Goal: Task Accomplishment & Management: Use online tool/utility

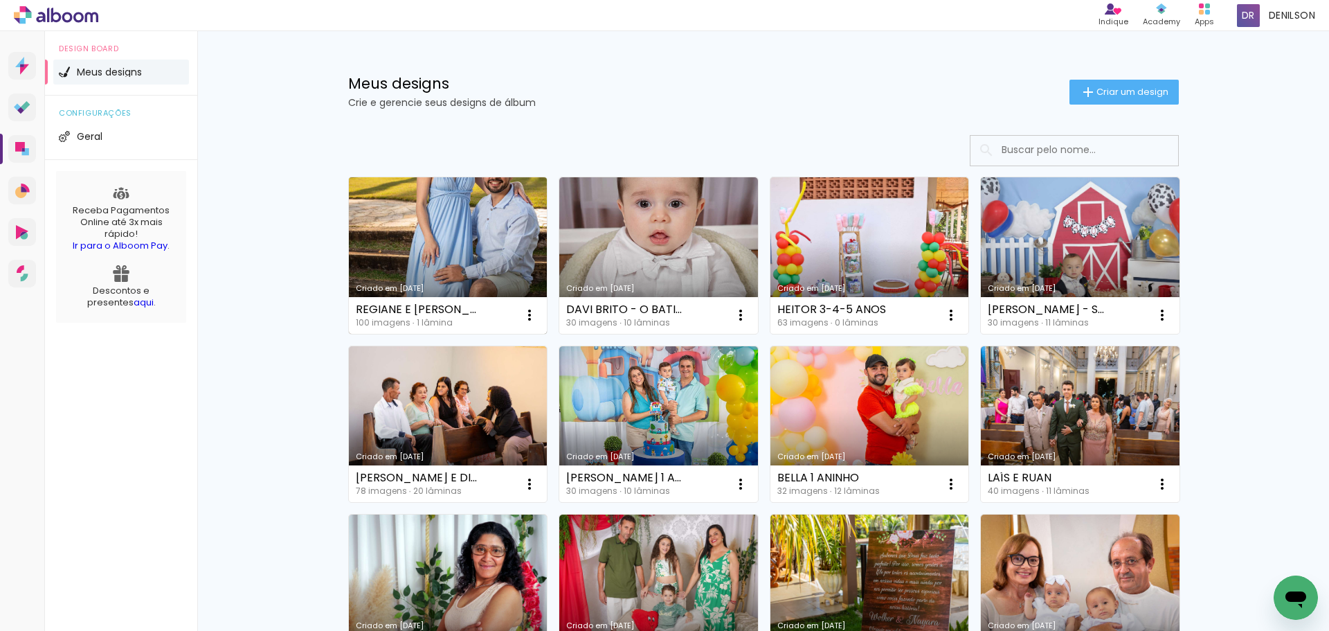
click at [426, 256] on link "Criado em [DATE]" at bounding box center [448, 255] width 199 height 156
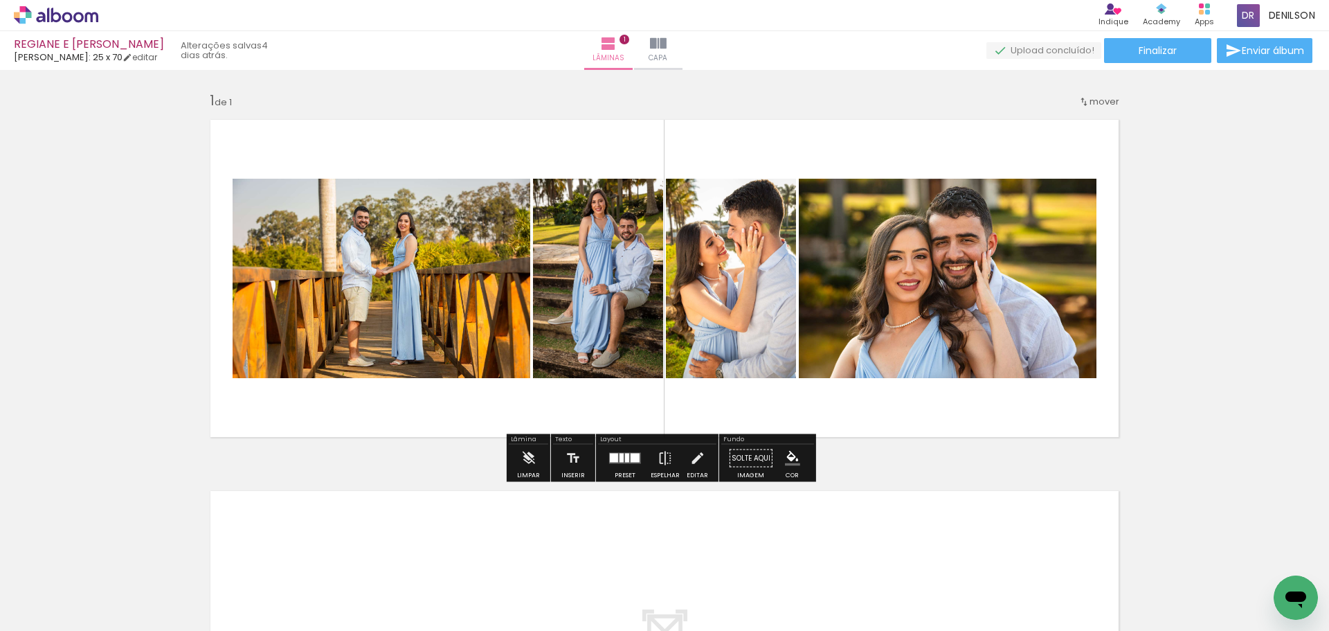
click at [71, 588] on iron-icon at bounding box center [70, 589] width 11 height 11
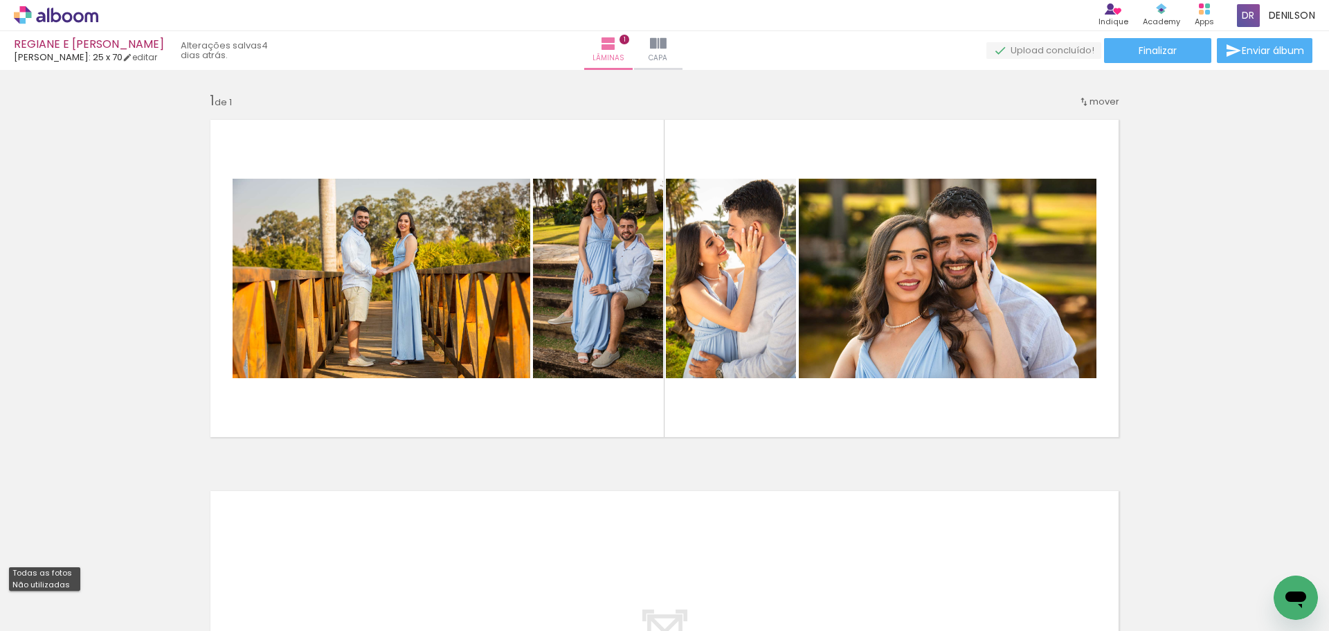
click at [0, 0] on slot "Não utilizadas" at bounding box center [0, 0] width 0 height 0
type input "Não utilizadas"
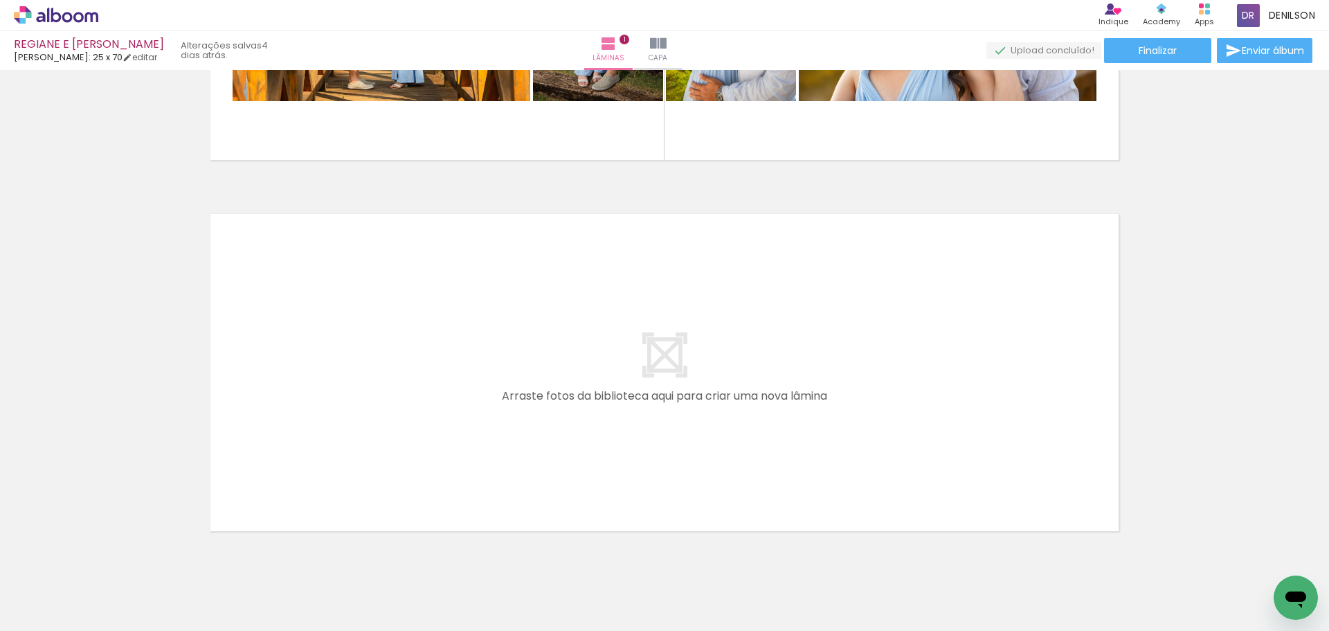
scroll to position [322, 0]
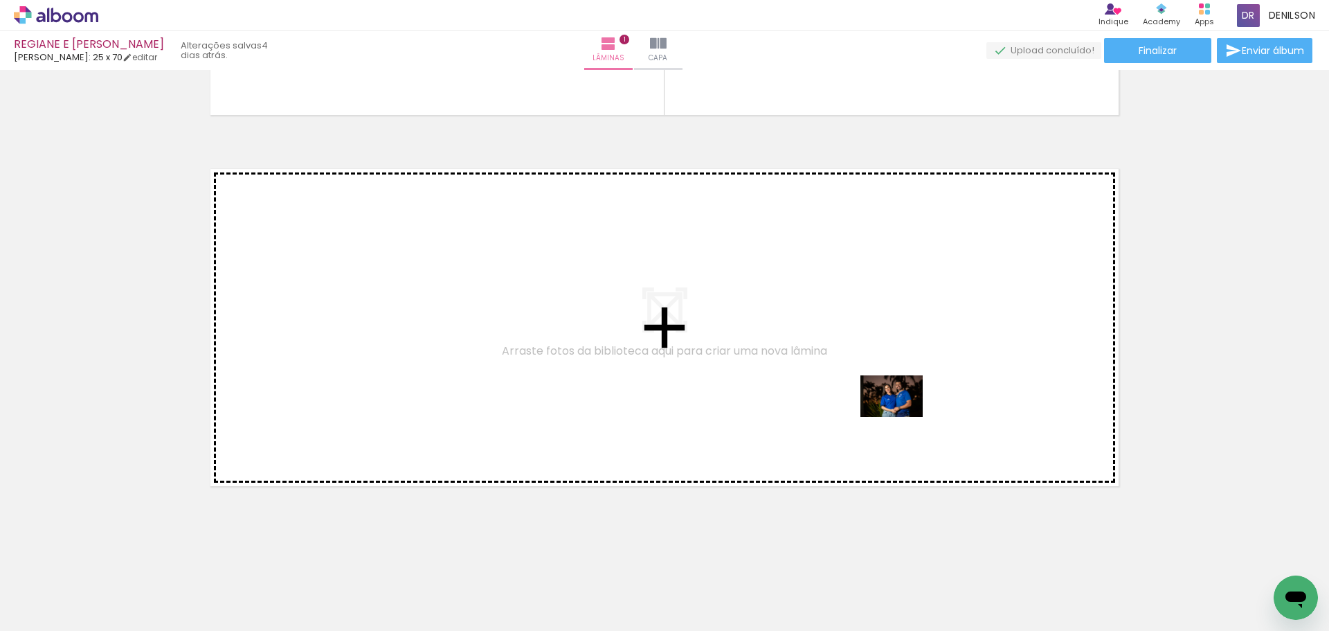
drag, startPoint x: 534, startPoint y: 591, endPoint x: 899, endPoint y: 417, distance: 404.7
click at [899, 417] on quentale-workspace at bounding box center [664, 315] width 1329 height 631
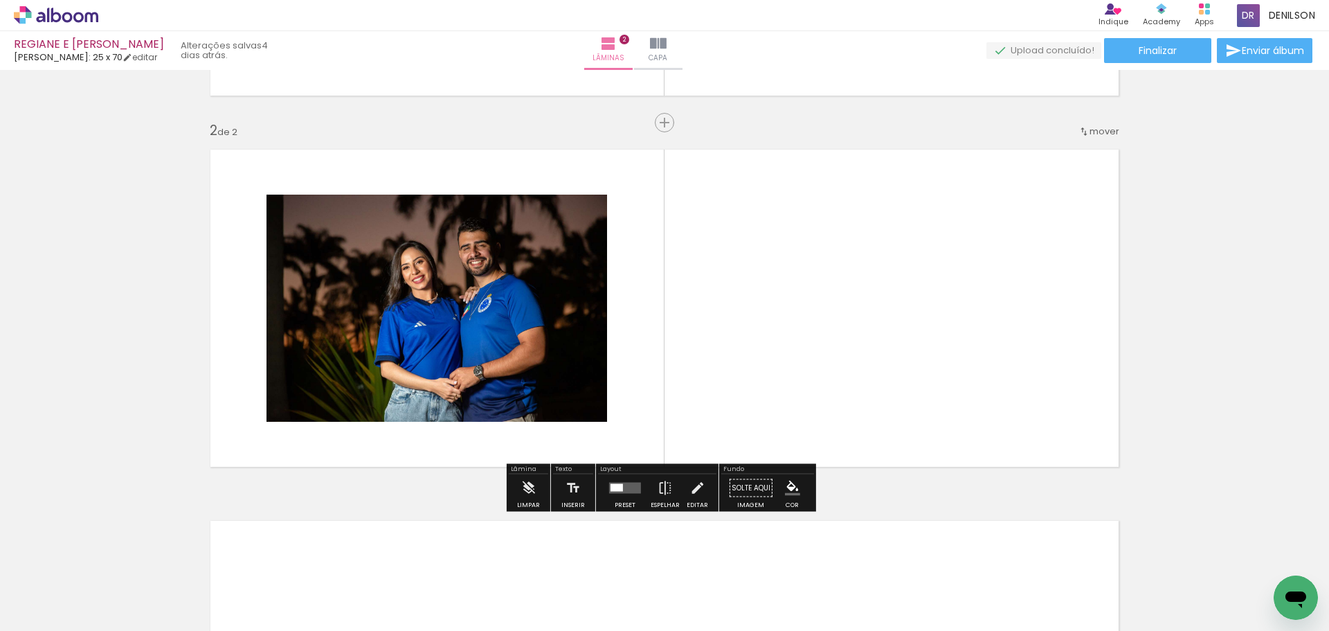
scroll to position [343, 0]
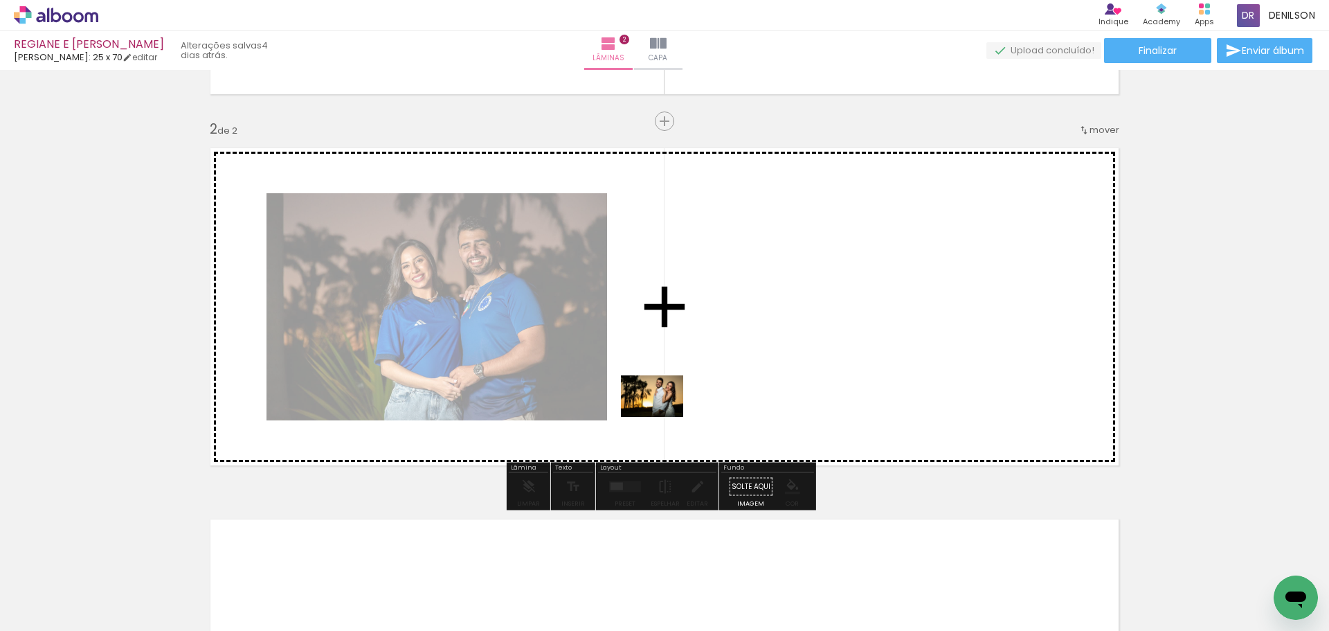
drag, startPoint x: 302, startPoint y: 585, endPoint x: 685, endPoint y: 386, distance: 431.9
click at [685, 386] on quentale-workspace at bounding box center [664, 315] width 1329 height 631
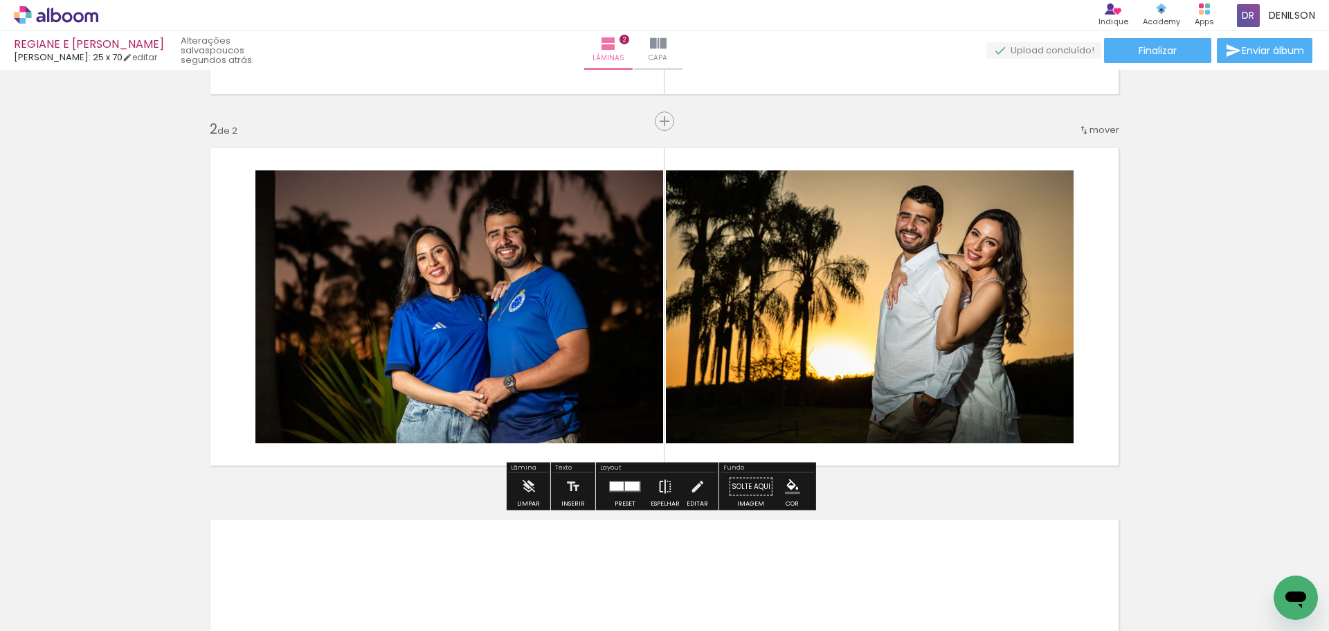
click at [660, 489] on iron-icon at bounding box center [665, 487] width 15 height 28
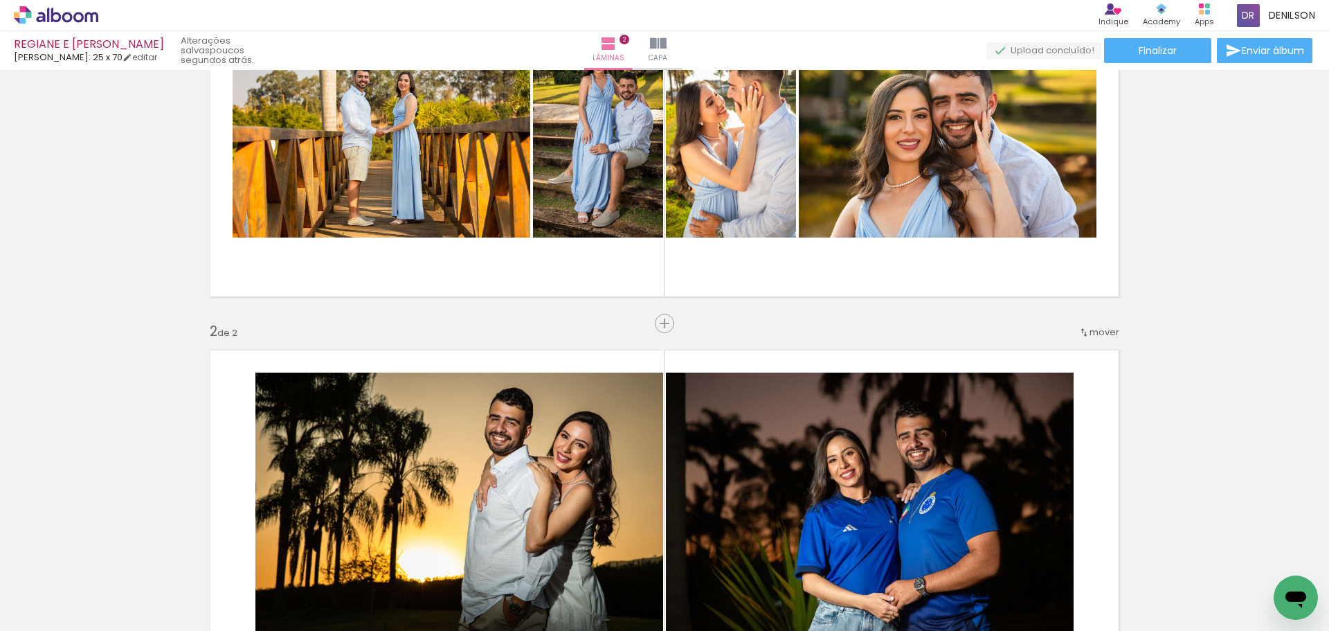
scroll to position [135, 0]
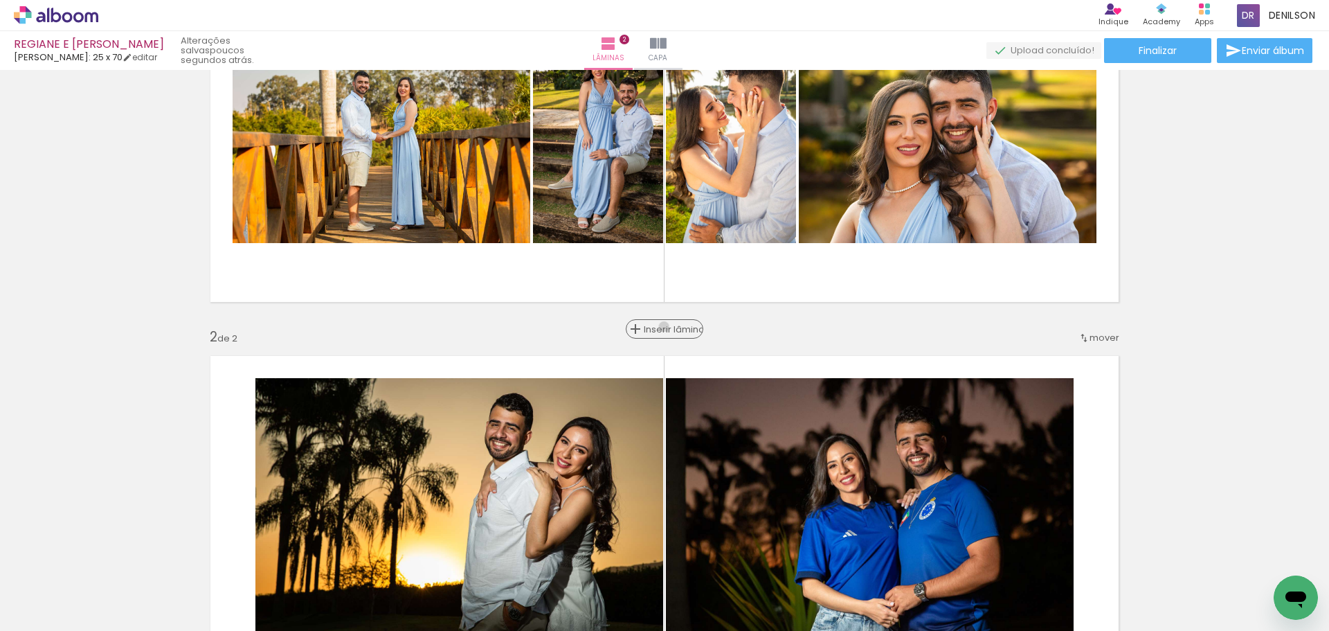
click at [662, 327] on span "Inserir lâmina" at bounding box center [671, 329] width 54 height 9
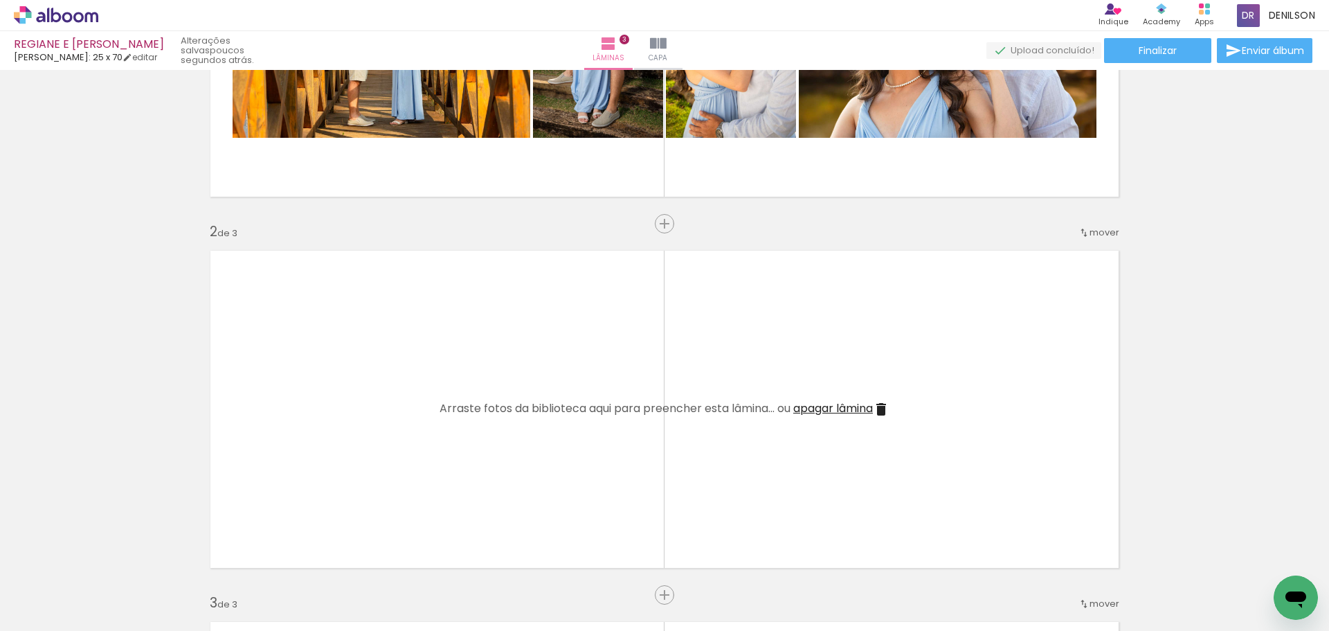
scroll to position [273, 0]
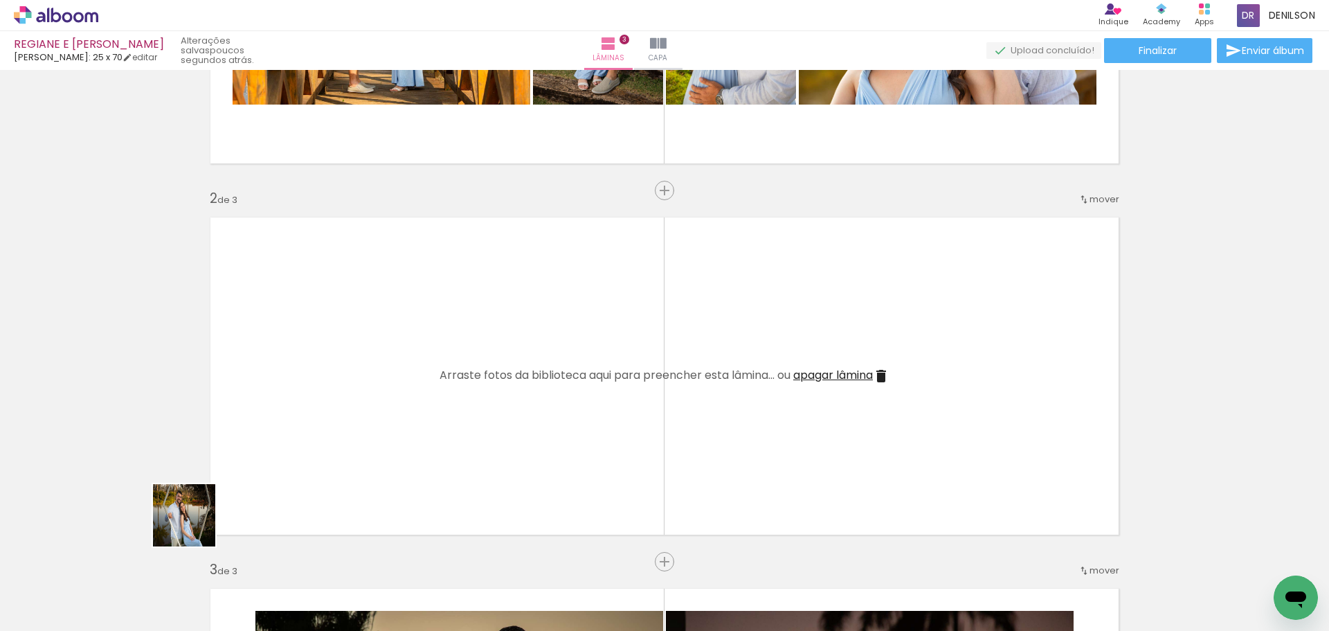
drag, startPoint x: 195, startPoint y: 525, endPoint x: 239, endPoint y: 550, distance: 50.8
click at [292, 401] on quentale-workspace at bounding box center [664, 315] width 1329 height 631
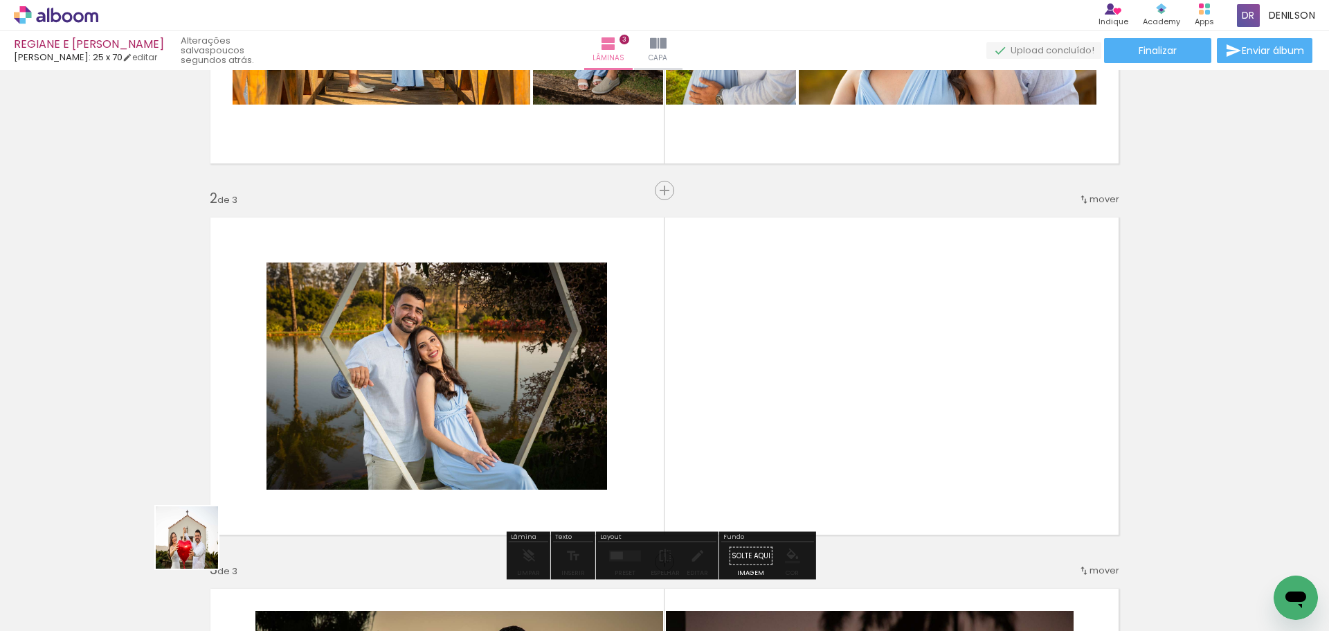
drag, startPoint x: 197, startPoint y: 548, endPoint x: 252, endPoint y: 497, distance: 74.5
click at [300, 465] on quentale-workspace at bounding box center [664, 315] width 1329 height 631
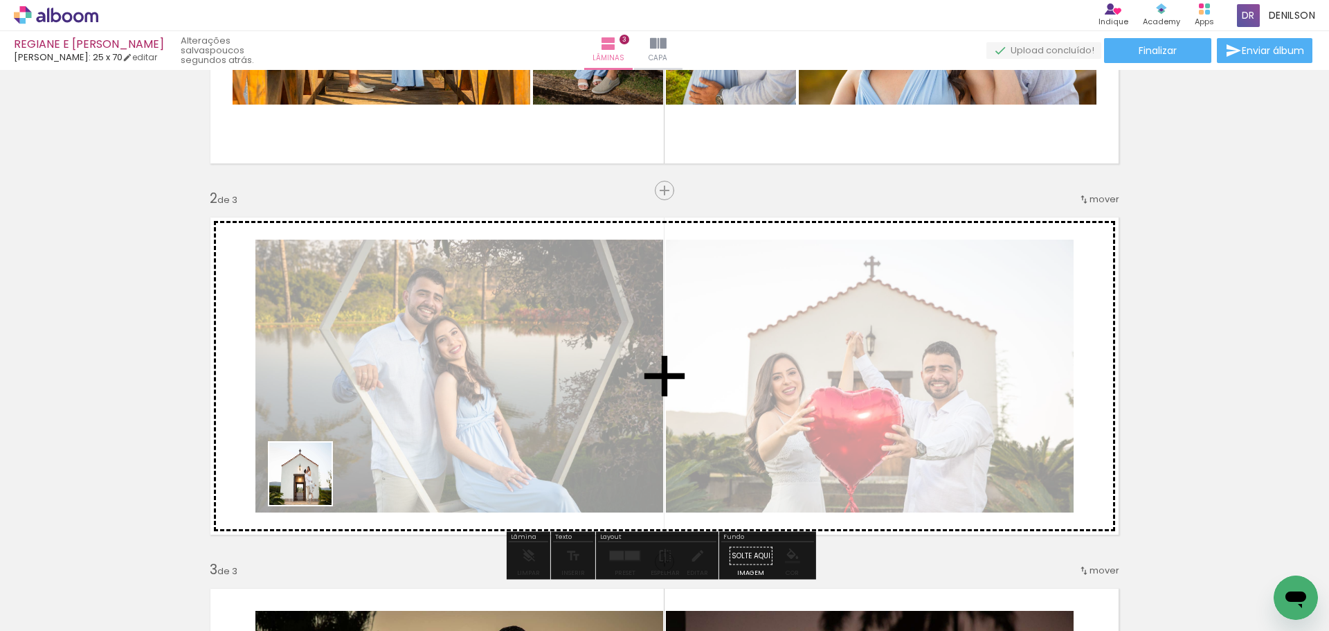
drag, startPoint x: 145, startPoint y: 581, endPoint x: 247, endPoint y: 544, distance: 108.4
click at [311, 483] on quentale-workspace at bounding box center [664, 315] width 1329 height 631
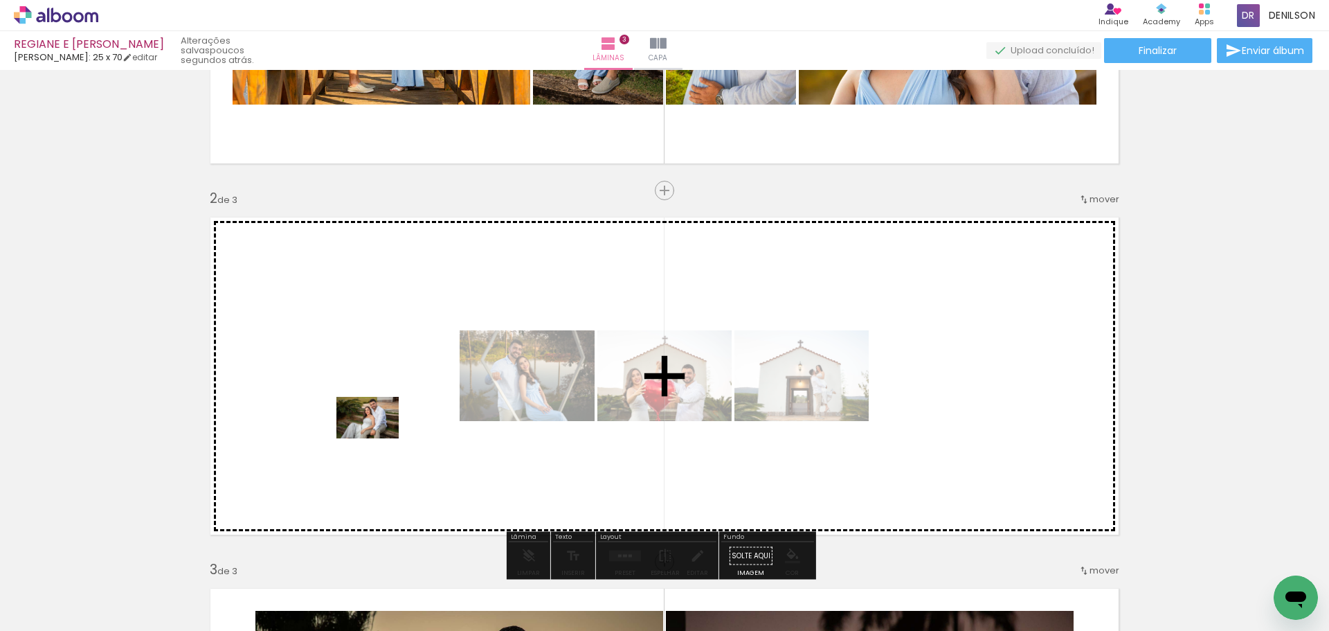
drag, startPoint x: 147, startPoint y: 584, endPoint x: 378, endPoint y: 438, distance: 273.1
click at [378, 438] on quentale-workspace at bounding box center [664, 315] width 1329 height 631
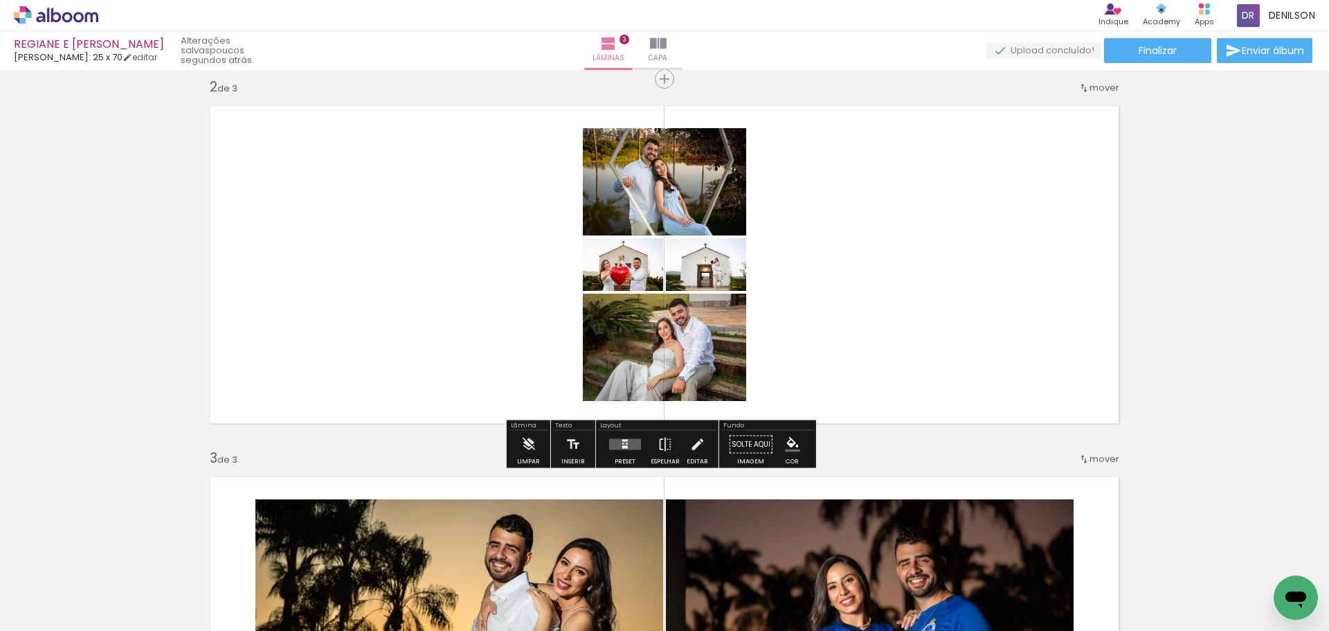
scroll to position [412, 0]
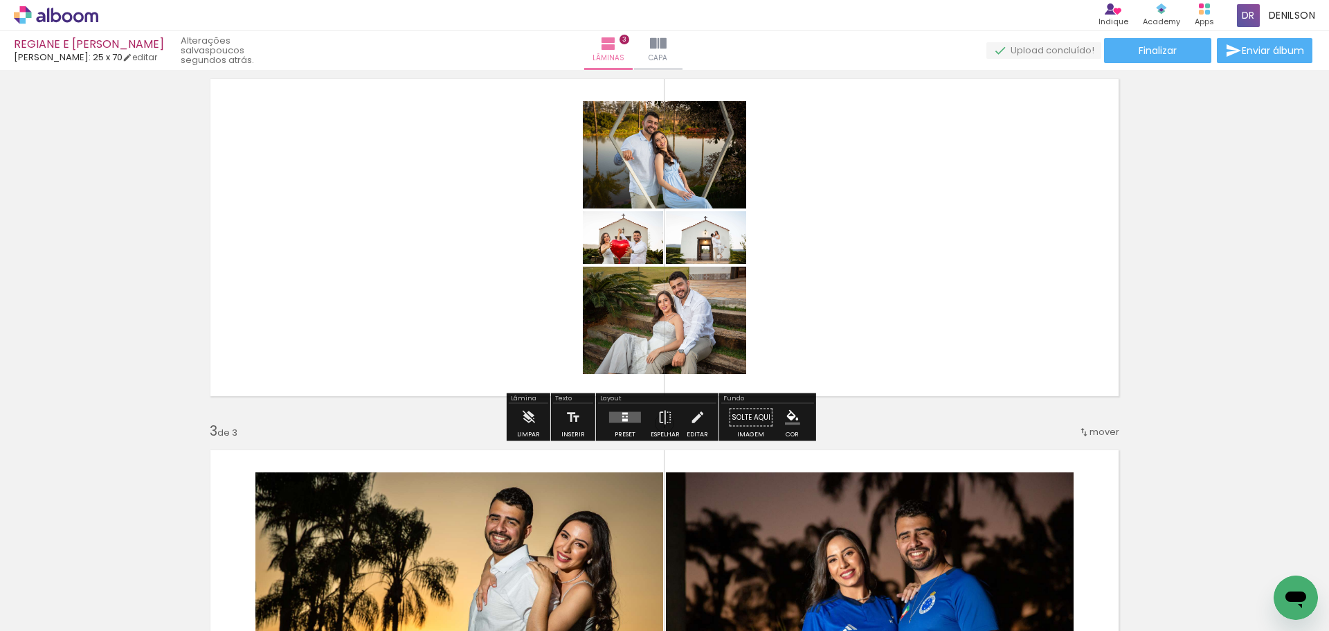
drag, startPoint x: 618, startPoint y: 413, endPoint x: 517, endPoint y: 425, distance: 101.7
click at [617, 415] on quentale-layouter at bounding box center [625, 417] width 32 height 11
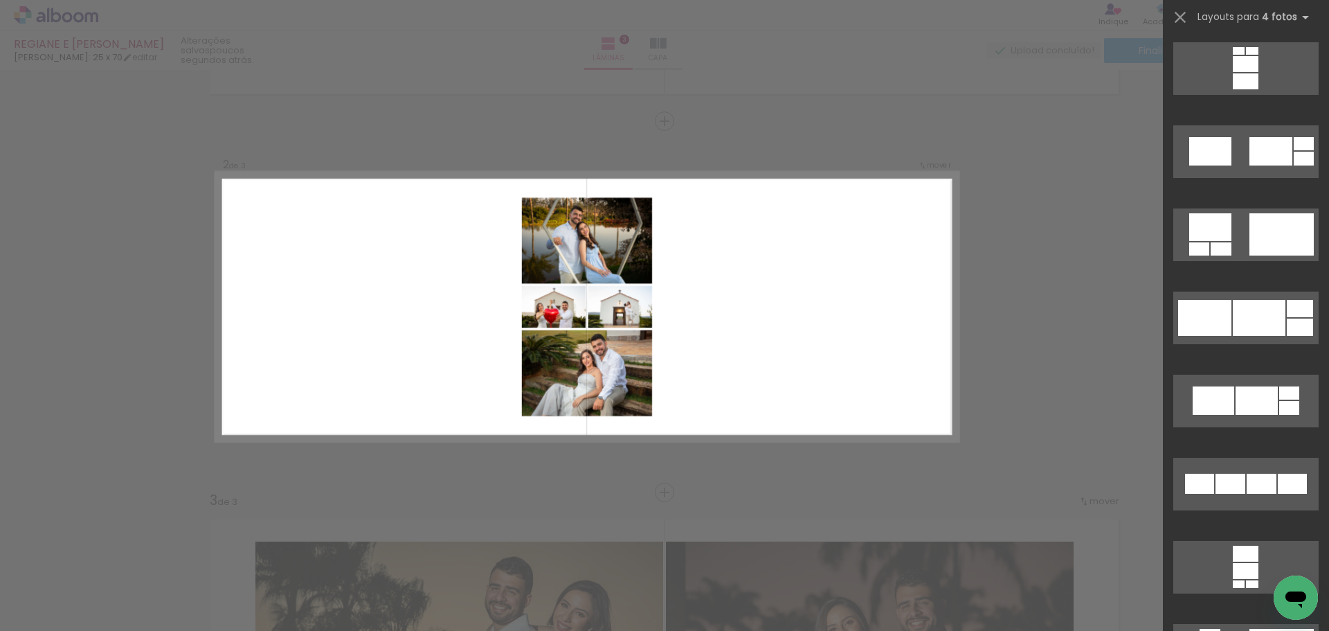
scroll to position [5053, 0]
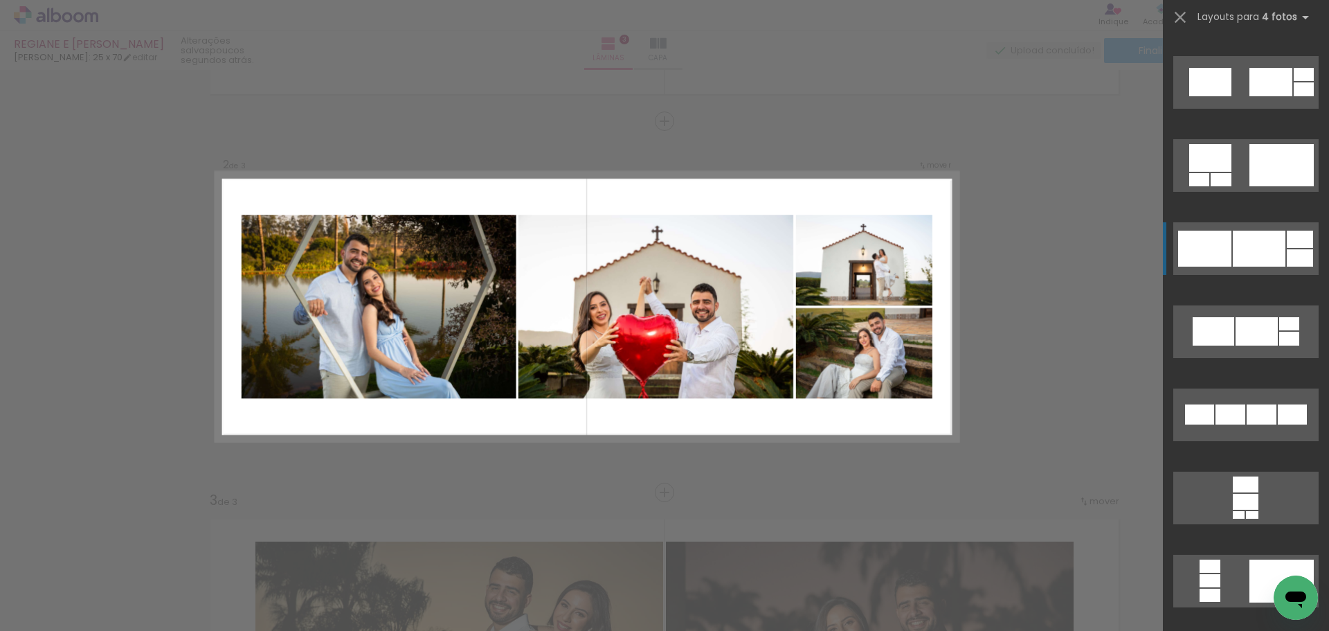
click at [1272, 250] on div at bounding box center [1259, 249] width 53 height 36
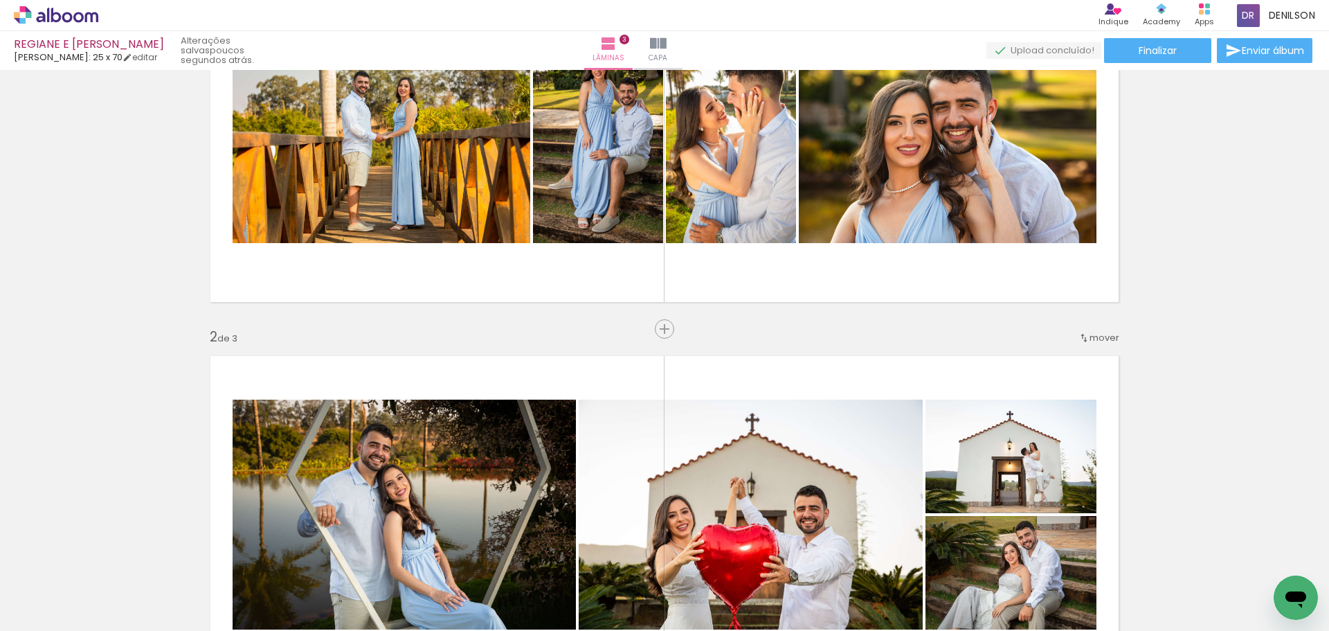
scroll to position [66, 0]
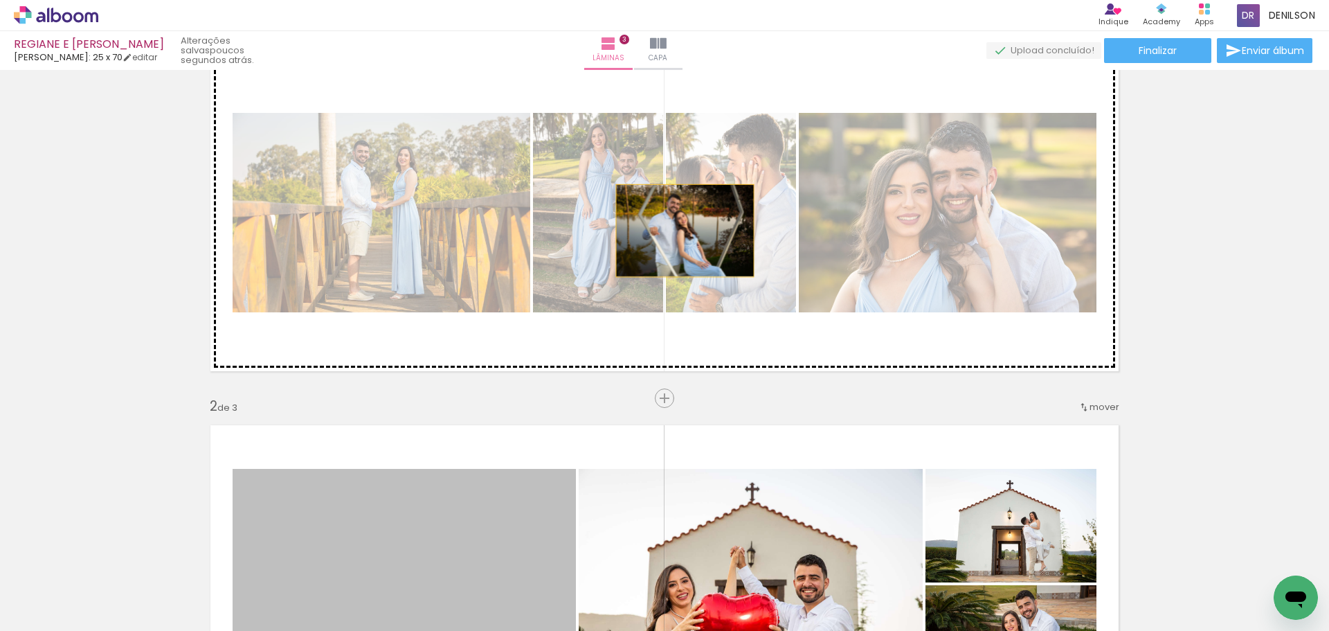
drag, startPoint x: 468, startPoint y: 507, endPoint x: 865, endPoint y: 392, distance: 413.8
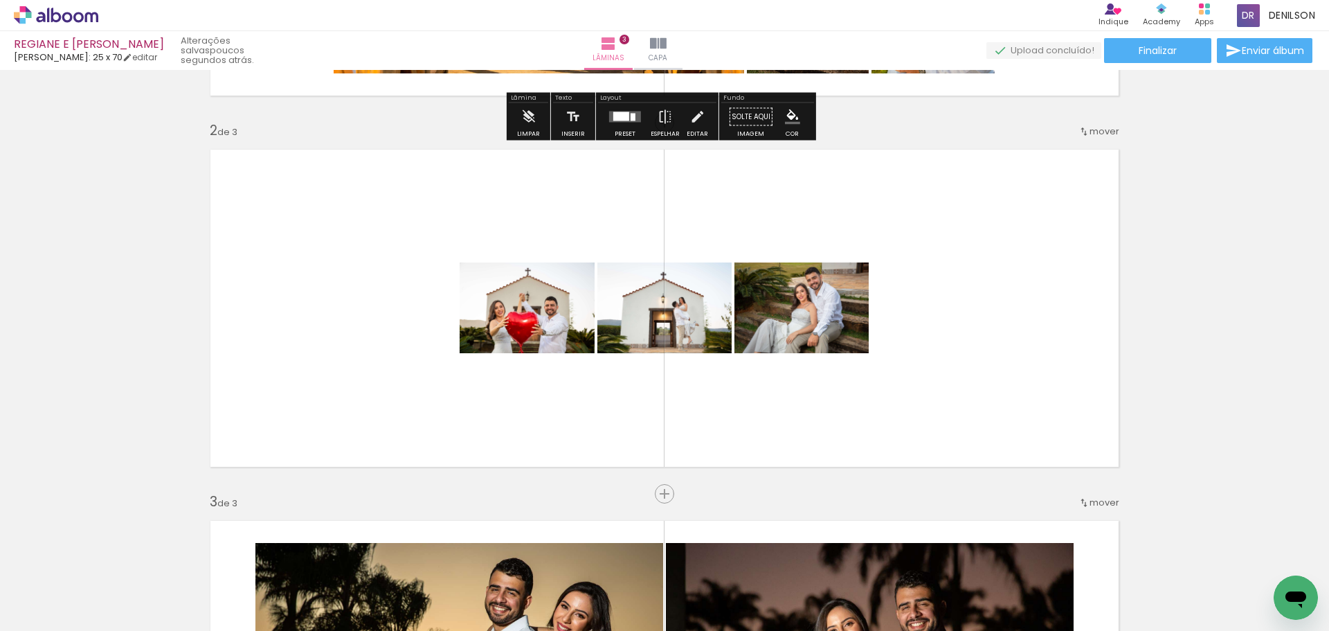
scroll to position [343, 0]
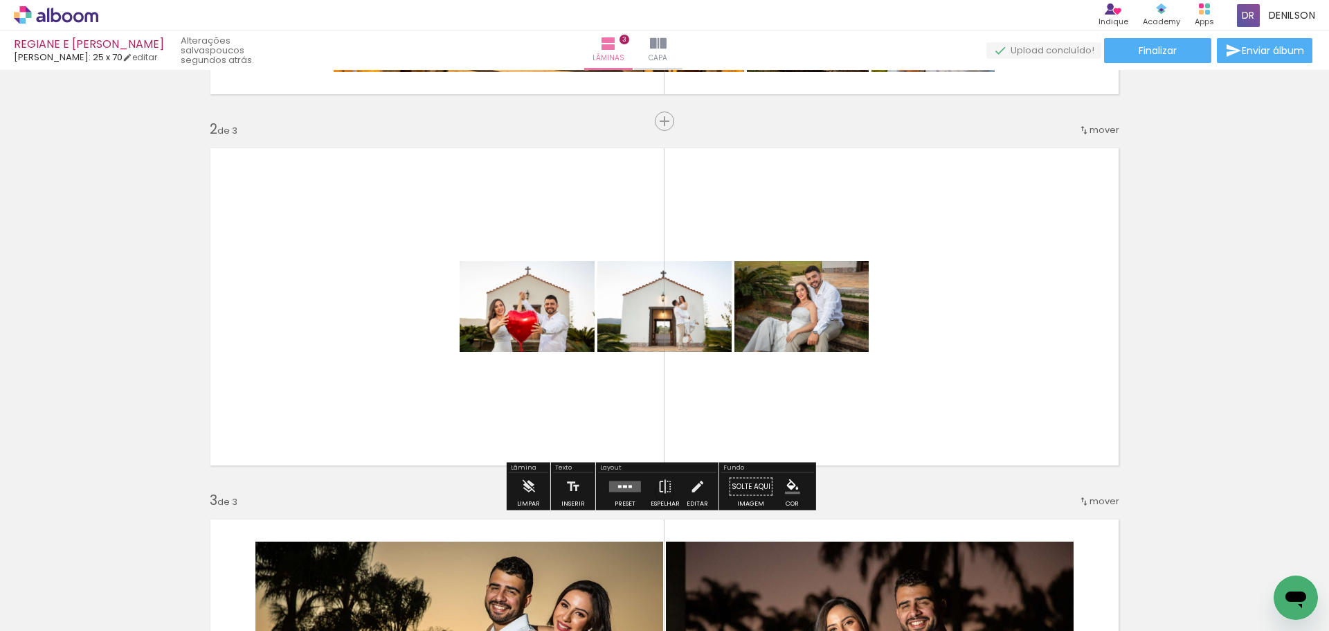
click at [626, 490] on quentale-layouter at bounding box center [625, 486] width 32 height 11
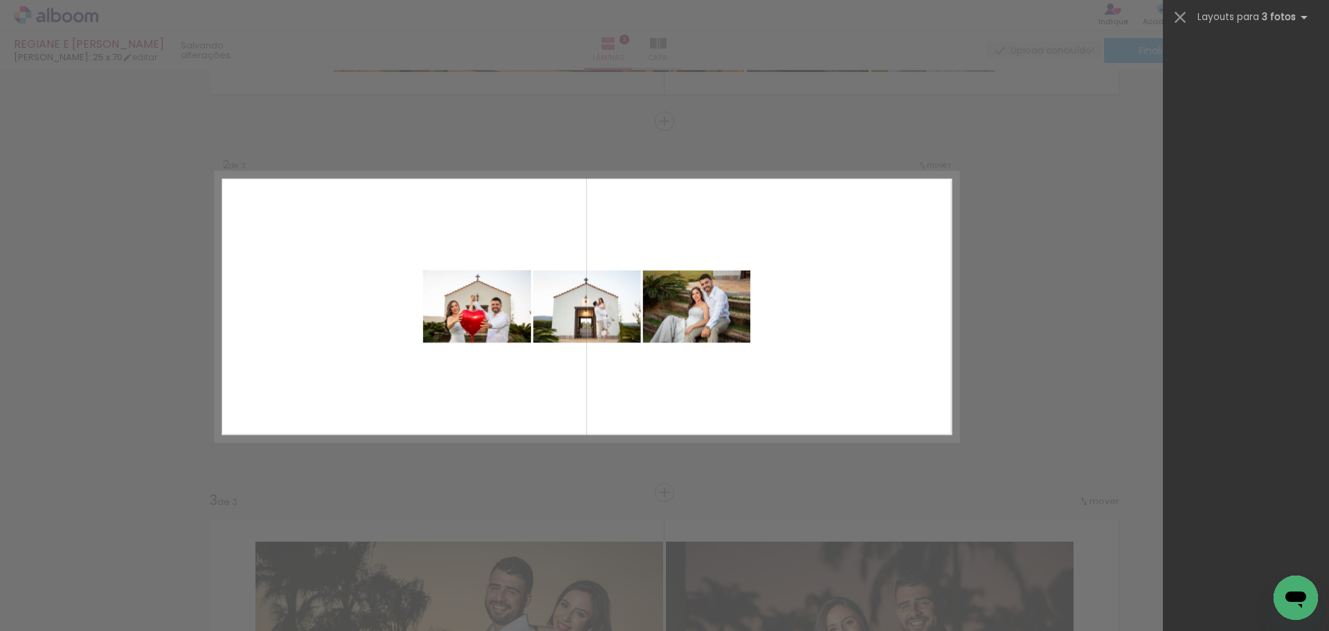
scroll to position [0, 0]
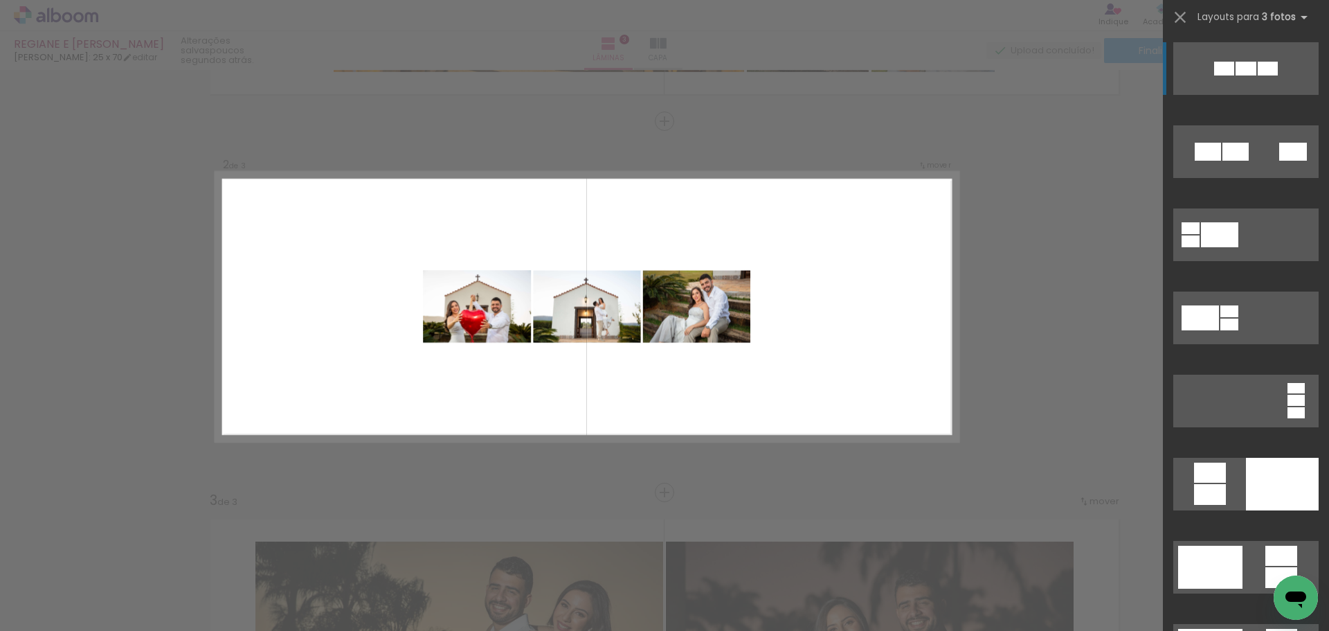
click at [842, 329] on quentale-layouter at bounding box center [587, 306] width 742 height 269
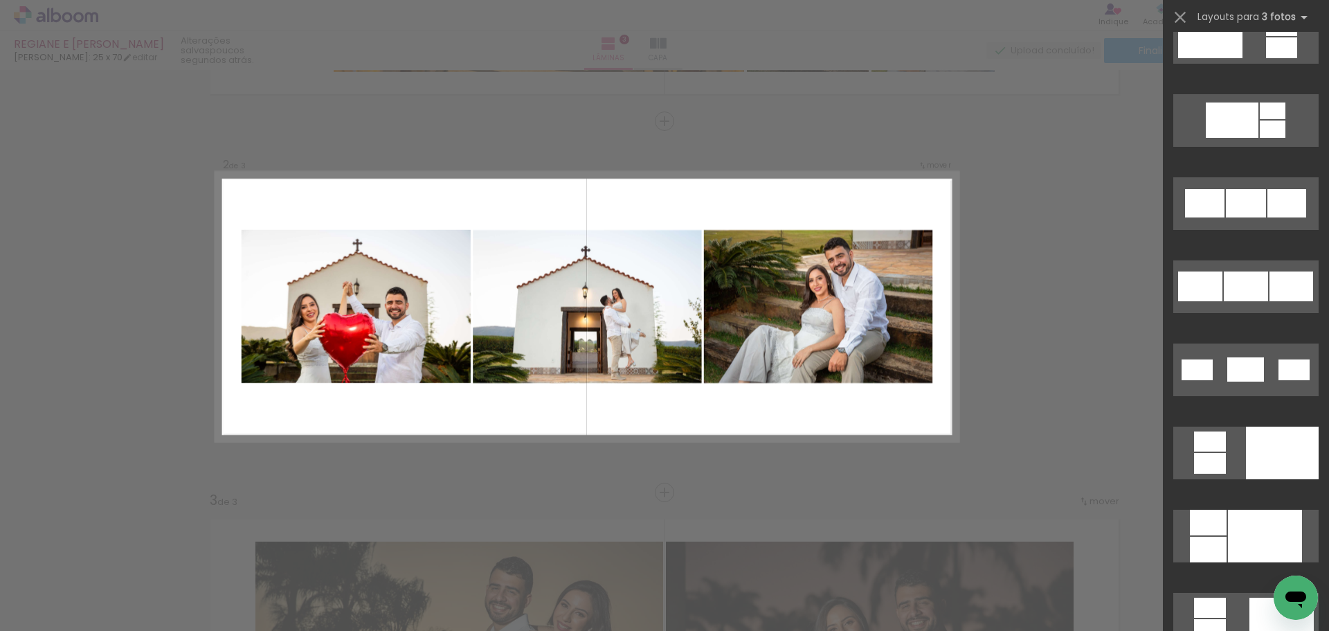
scroll to position [692, 0]
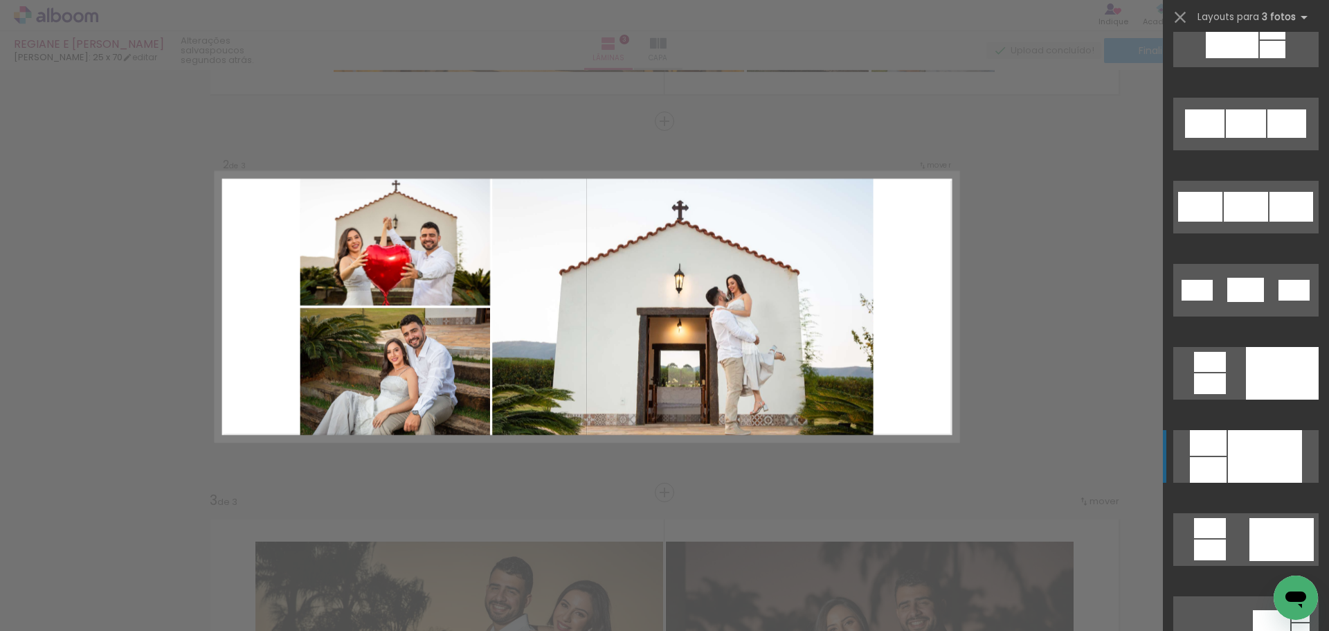
click at [1267, 451] on div at bounding box center [1265, 456] width 74 height 53
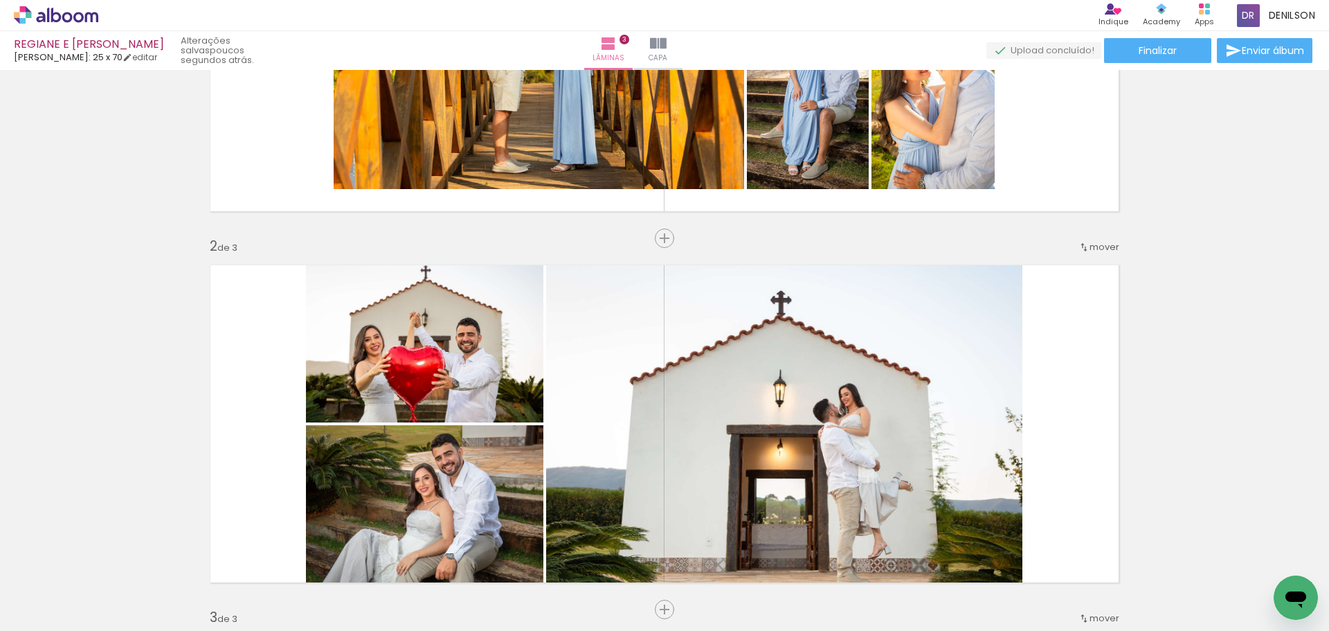
scroll to position [204, 0]
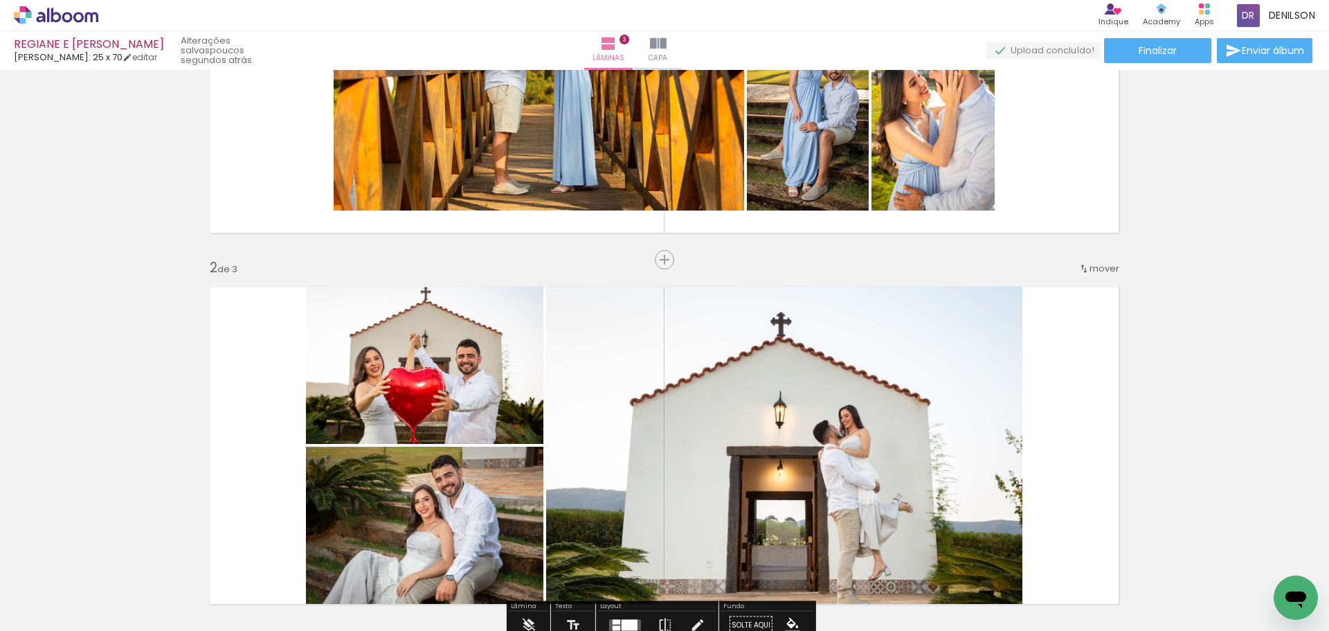
click at [1216, 354] on div "Inserir lâmina 1 de 3 Inserir lâmina 2 de 3 Inserir lâmina 3 de 3" at bounding box center [664, 613] width 1329 height 1485
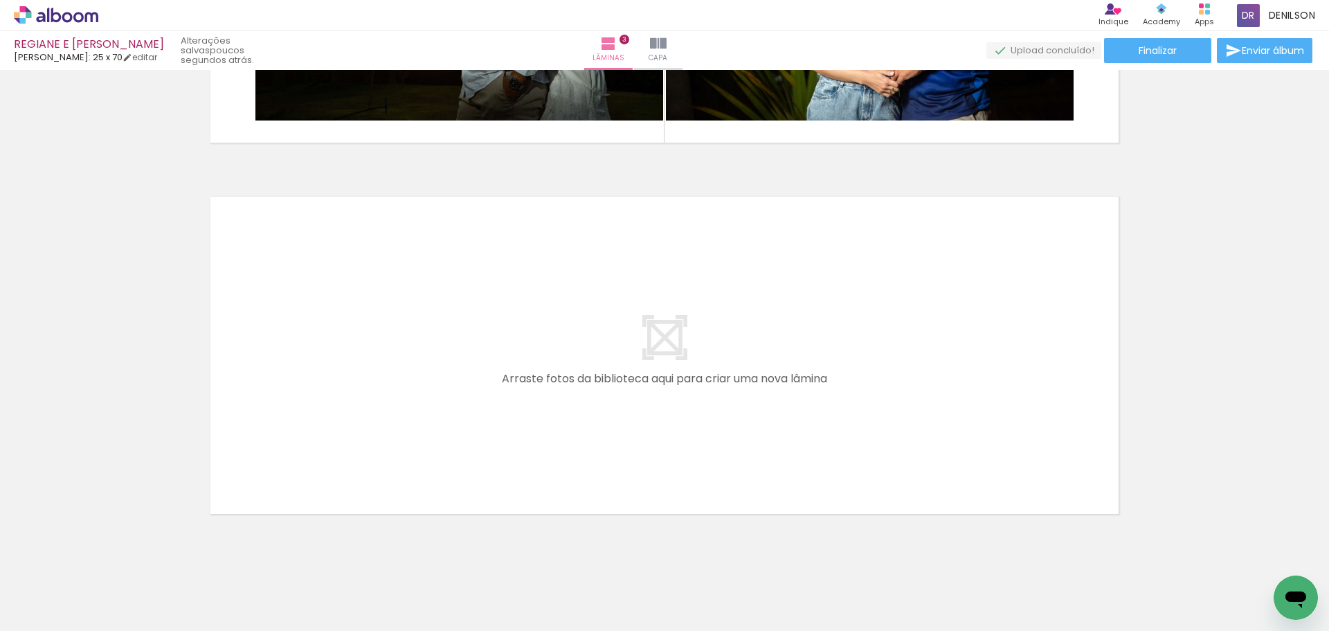
scroll to position [1038, 0]
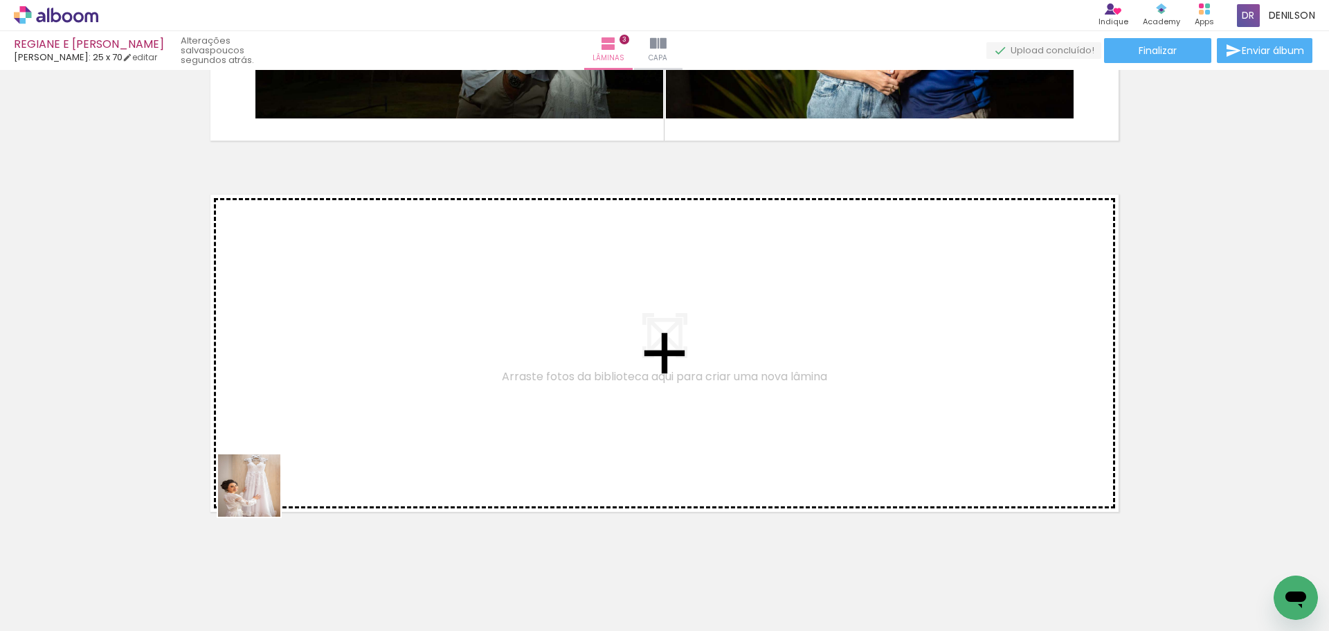
drag, startPoint x: 143, startPoint y: 597, endPoint x: 299, endPoint y: 444, distance: 218.3
click at [299, 444] on quentale-workspace at bounding box center [664, 315] width 1329 height 631
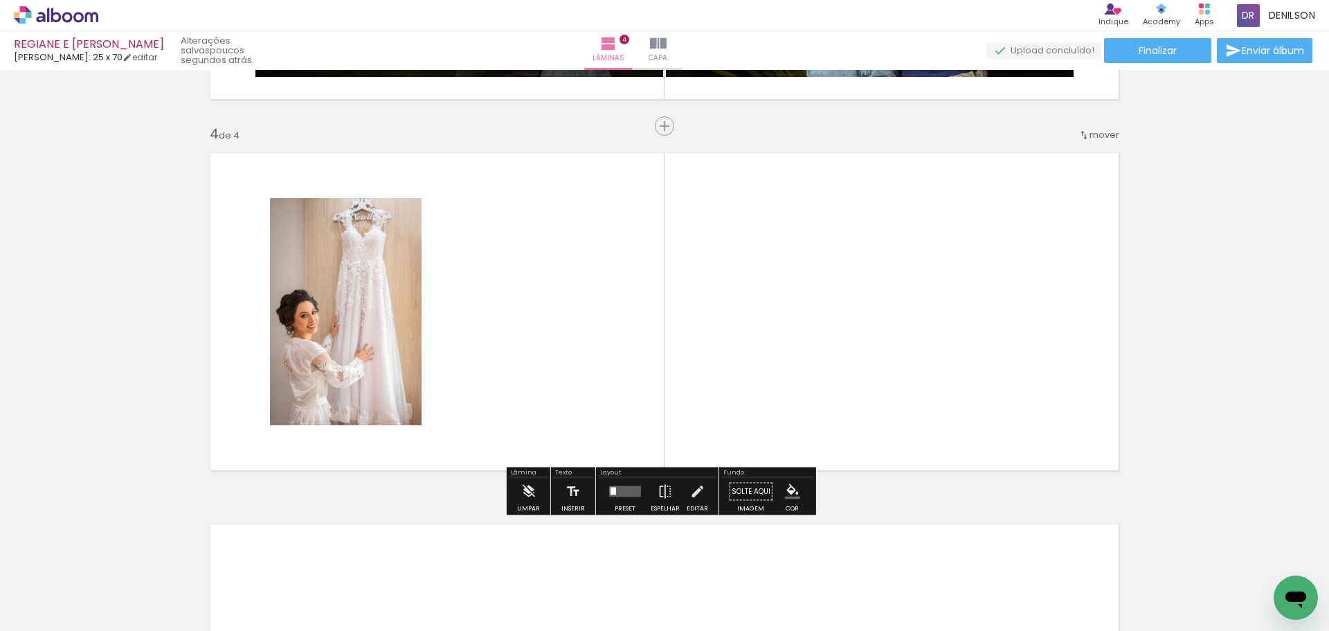
scroll to position [1085, 0]
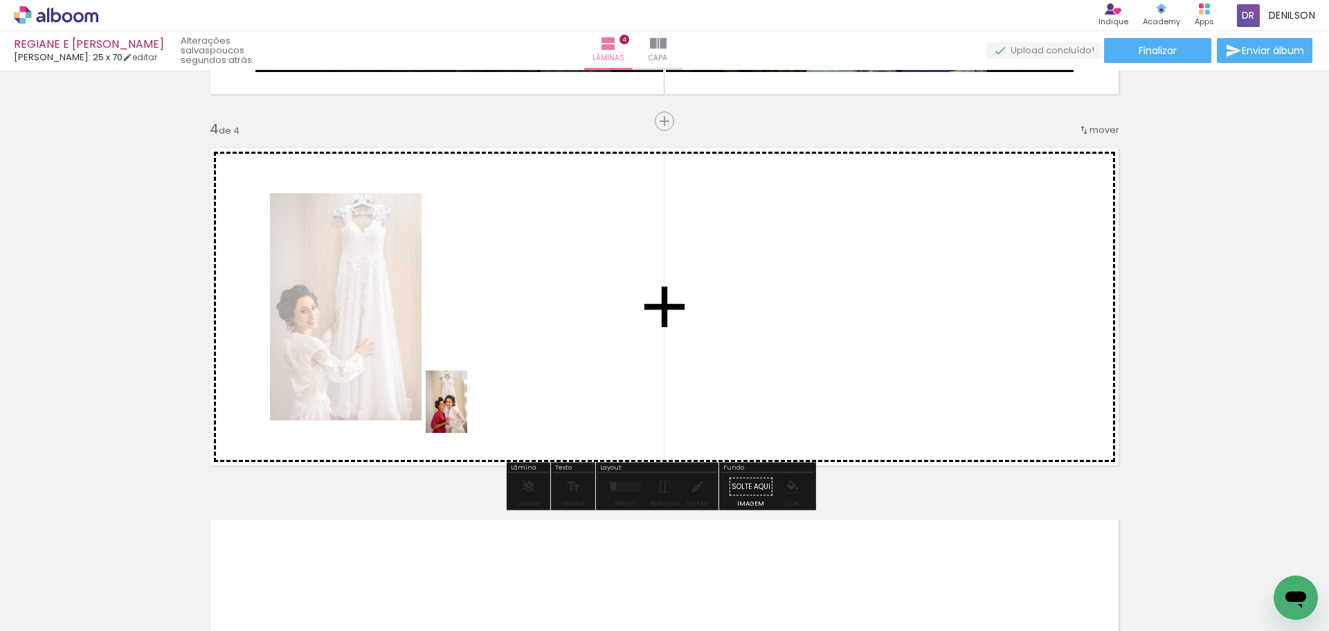
drag, startPoint x: 153, startPoint y: 593, endPoint x: 496, endPoint y: 364, distance: 412.8
click at [496, 364] on quentale-workspace at bounding box center [664, 315] width 1329 height 631
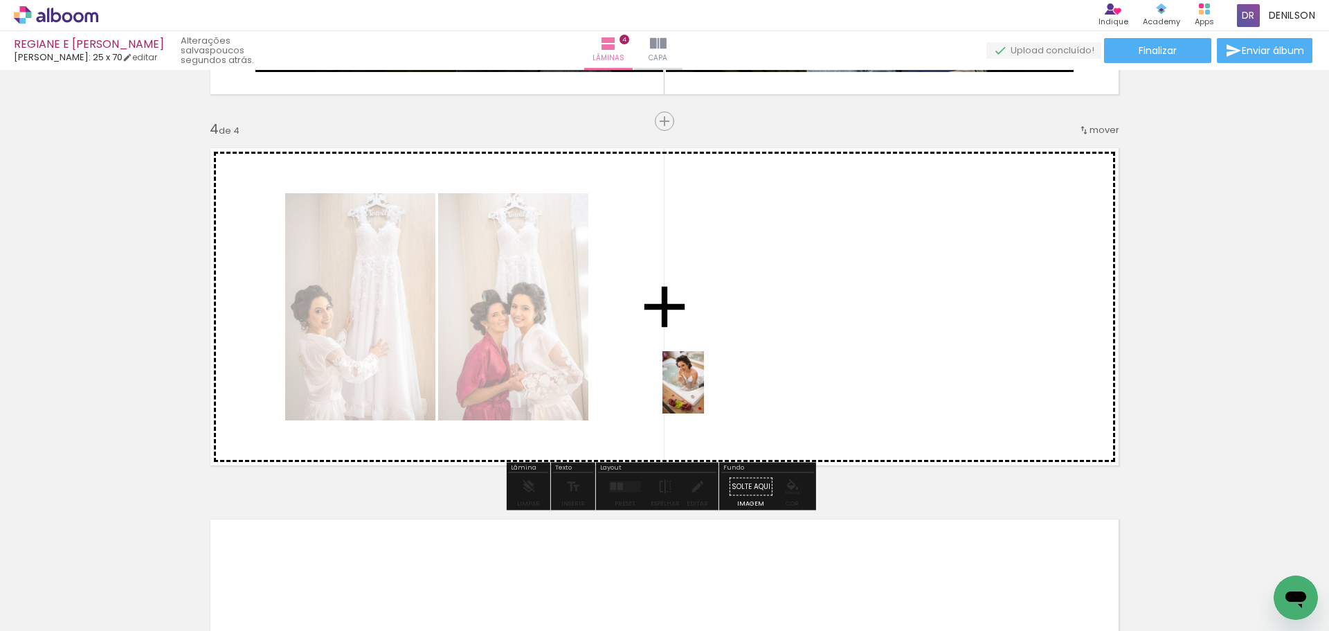
drag, startPoint x: 141, startPoint y: 593, endPoint x: 673, endPoint y: 411, distance: 561.9
click at [703, 392] on quentale-workspace at bounding box center [664, 315] width 1329 height 631
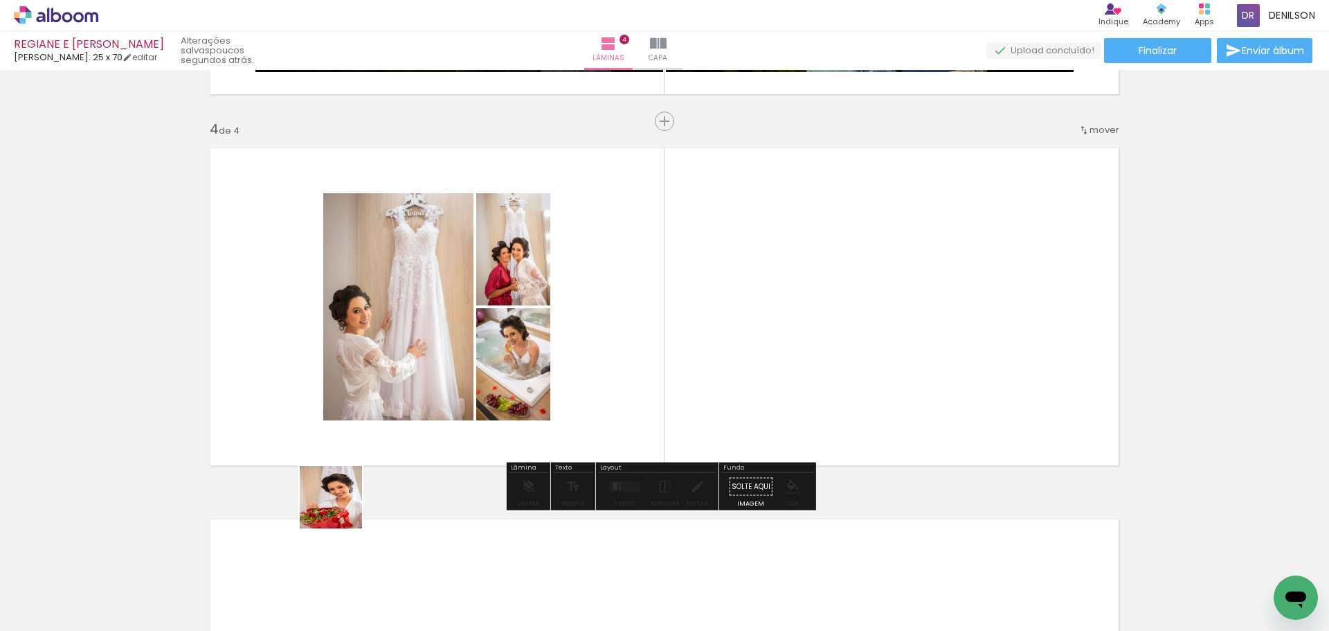
drag, startPoint x: 142, startPoint y: 590, endPoint x: 590, endPoint y: 388, distance: 491.4
click at [590, 388] on quentale-workspace at bounding box center [664, 315] width 1329 height 631
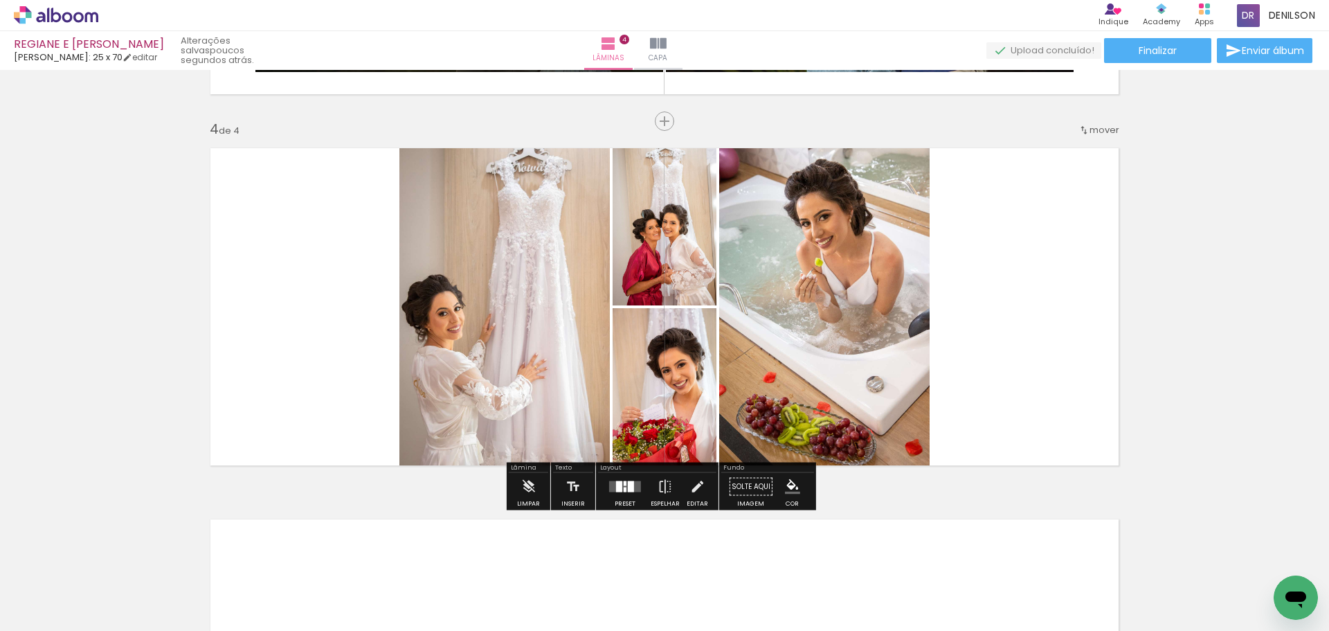
drag, startPoint x: 620, startPoint y: 489, endPoint x: 986, endPoint y: 358, distance: 389.5
click at [620, 488] on quentale-layouter at bounding box center [625, 486] width 32 height 11
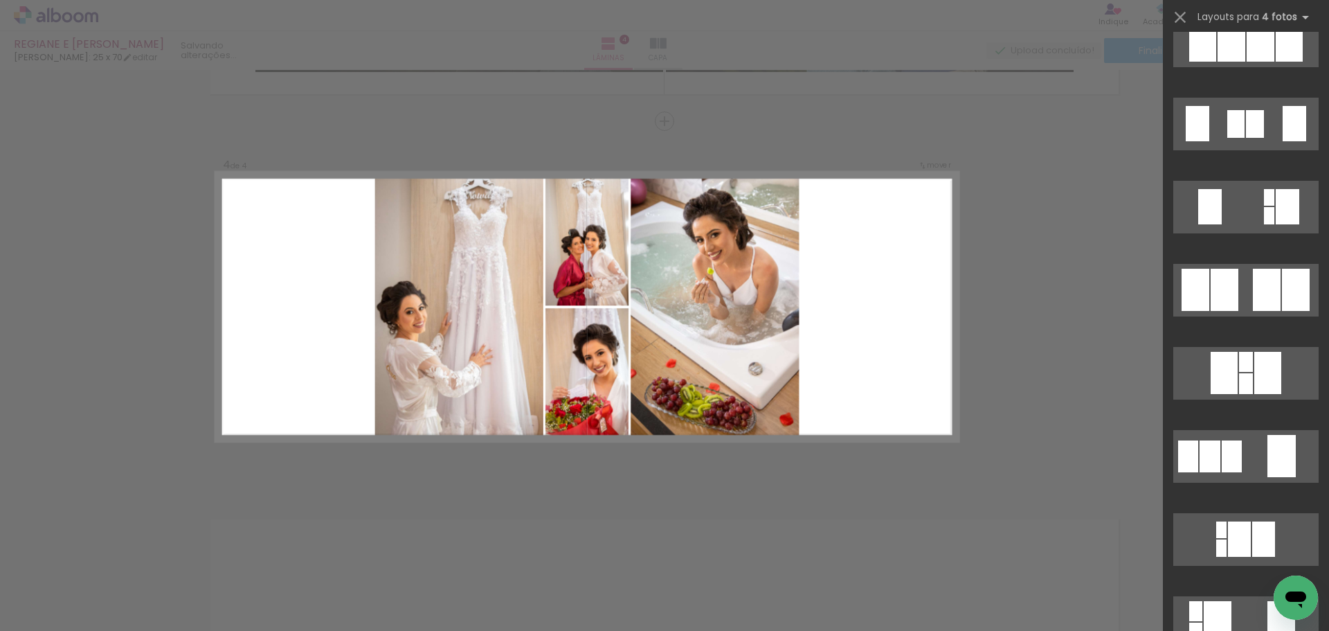
scroll to position [0, 0]
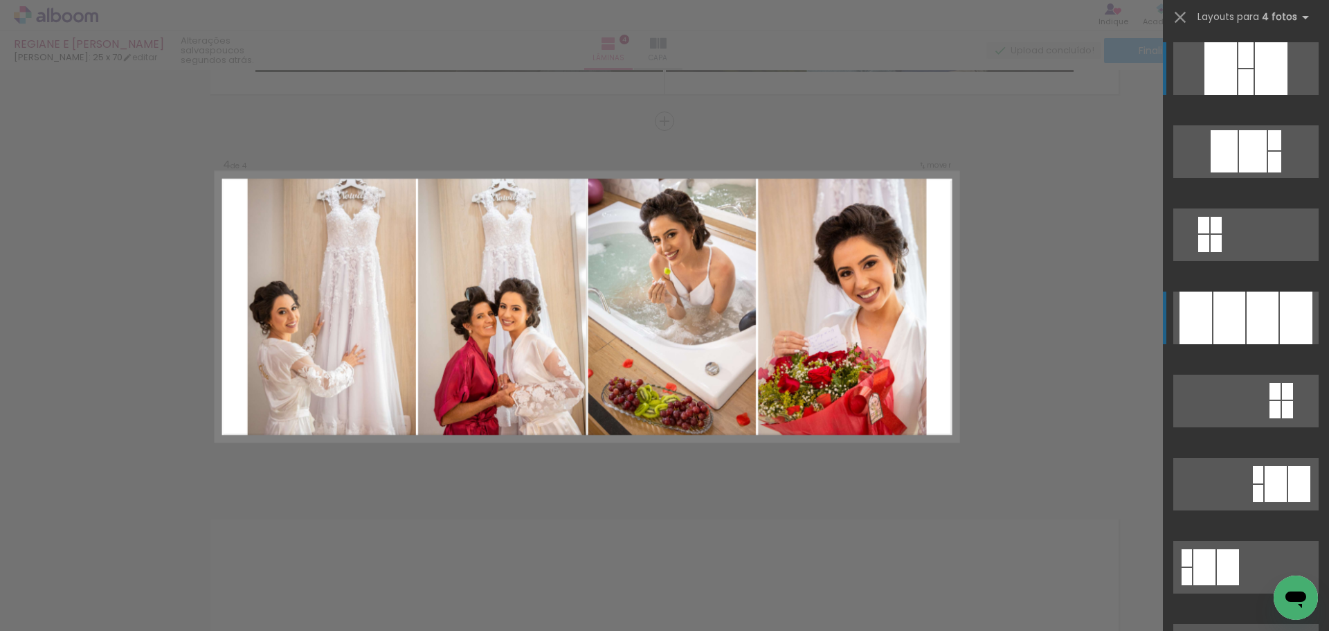
drag, startPoint x: 1252, startPoint y: 327, endPoint x: 1076, endPoint y: 361, distance: 179.2
click at [1252, 326] on div at bounding box center [1263, 317] width 32 height 53
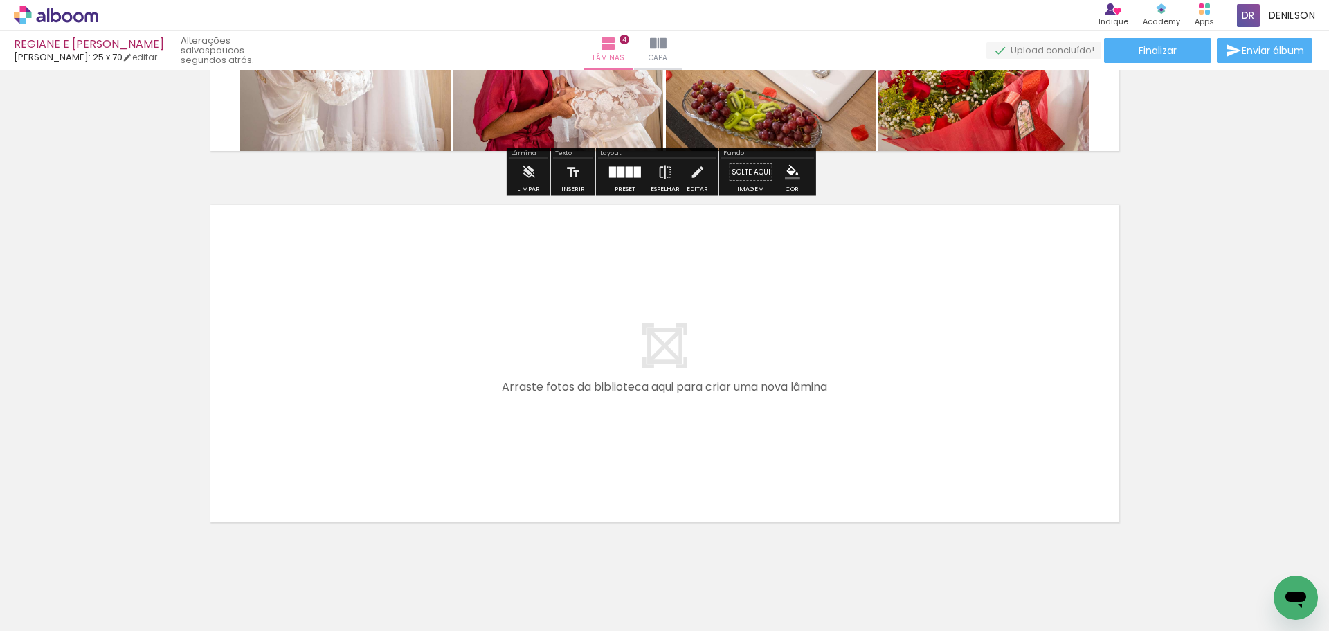
scroll to position [1431, 0]
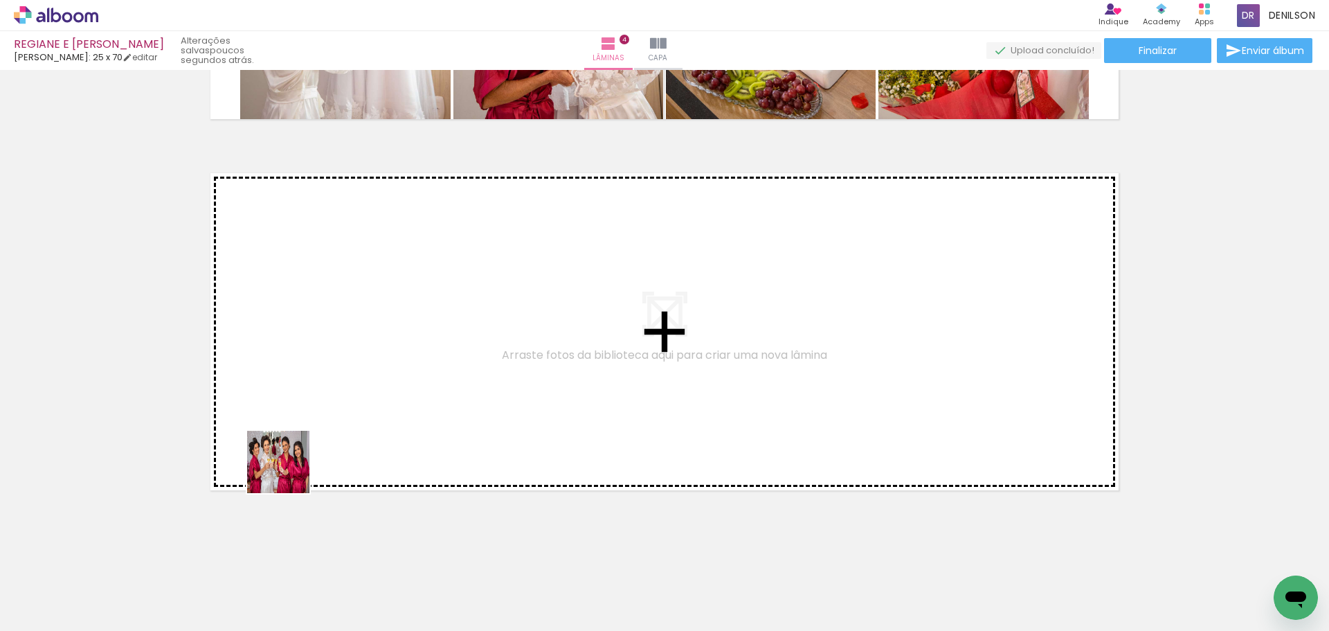
drag, startPoint x: 145, startPoint y: 597, endPoint x: 318, endPoint y: 437, distance: 235.6
click at [318, 437] on quentale-workspace at bounding box center [664, 315] width 1329 height 631
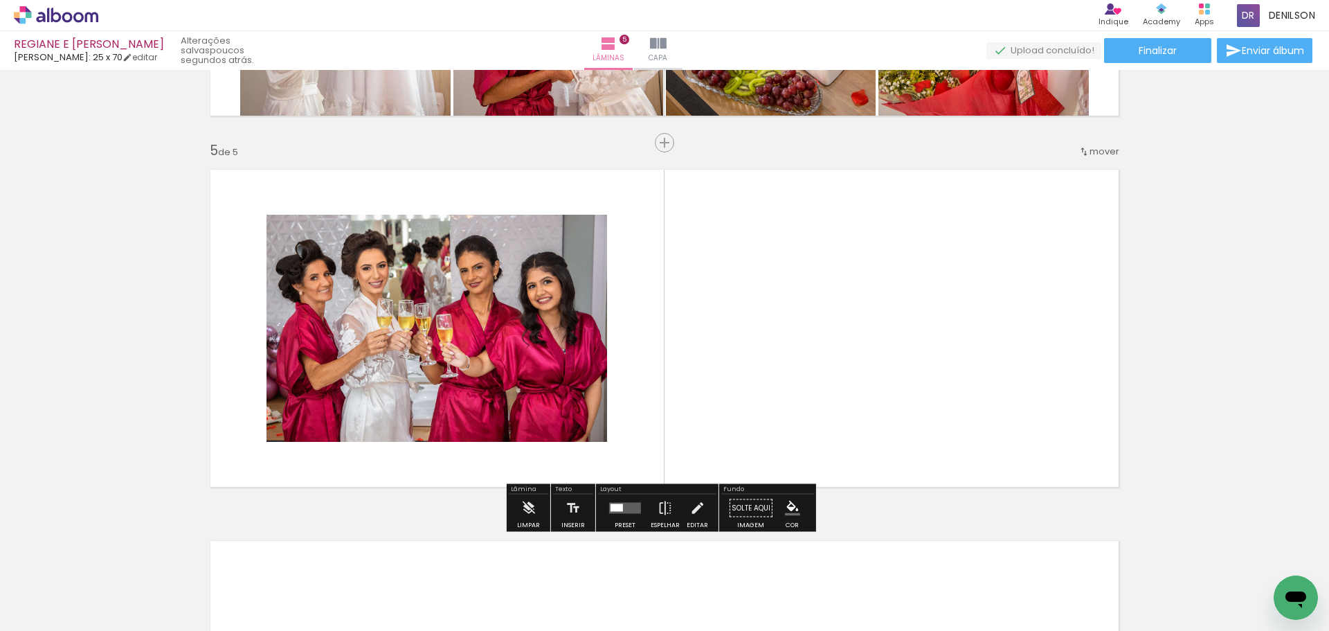
scroll to position [1456, 0]
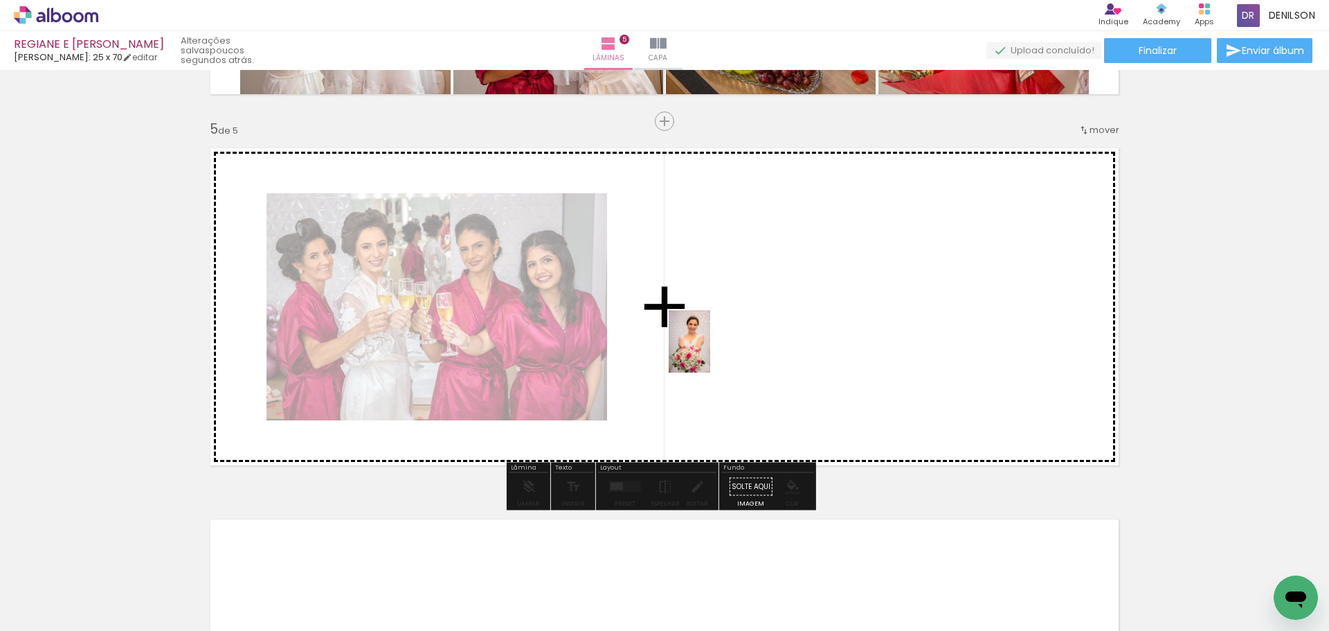
drag, startPoint x: 148, startPoint y: 593, endPoint x: 710, endPoint y: 352, distance: 611.5
click at [710, 352] on quentale-workspace at bounding box center [664, 315] width 1329 height 631
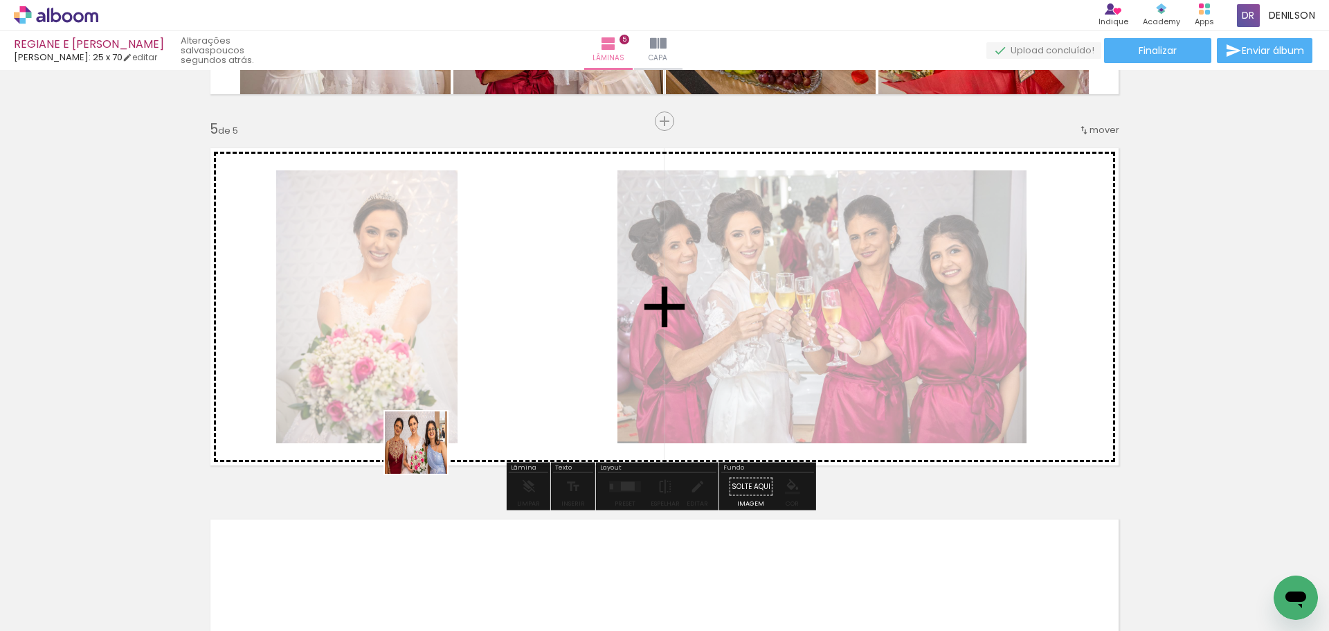
drag, startPoint x: 214, startPoint y: 584, endPoint x: 464, endPoint y: 416, distance: 301.4
click at [464, 416] on quentale-workspace at bounding box center [664, 315] width 1329 height 631
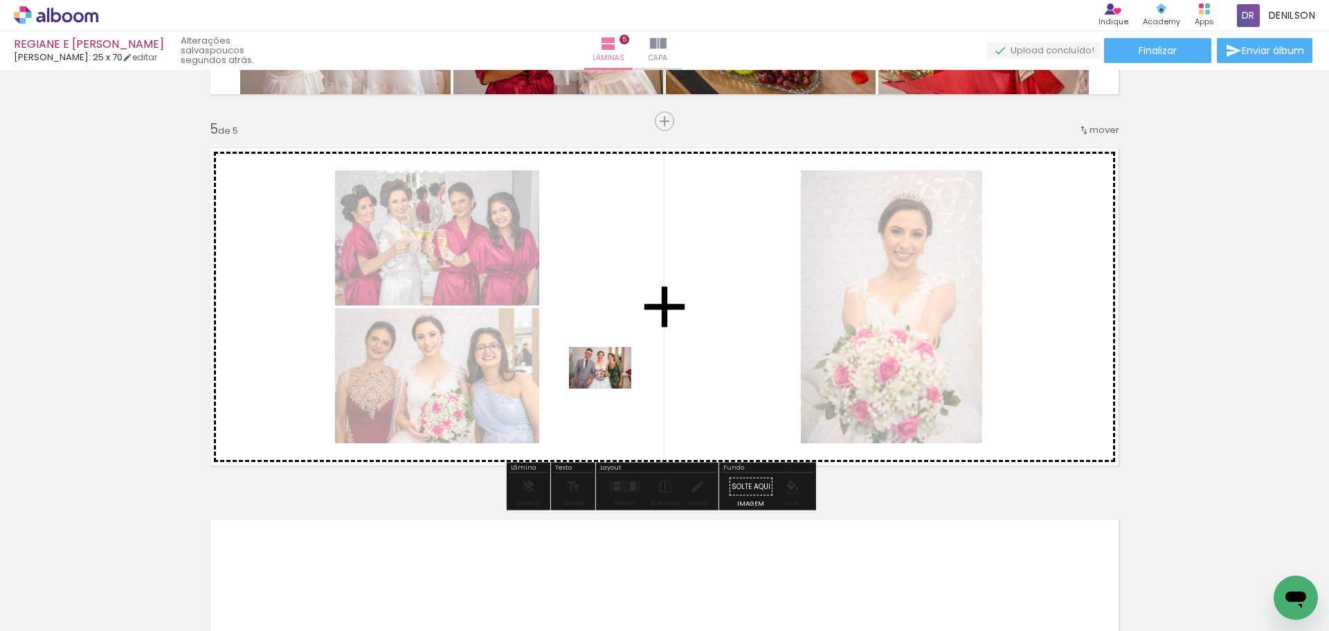
drag, startPoint x: 152, startPoint y: 590, endPoint x: 623, endPoint y: 385, distance: 513.6
click at [629, 385] on quentale-workspace at bounding box center [664, 315] width 1329 height 631
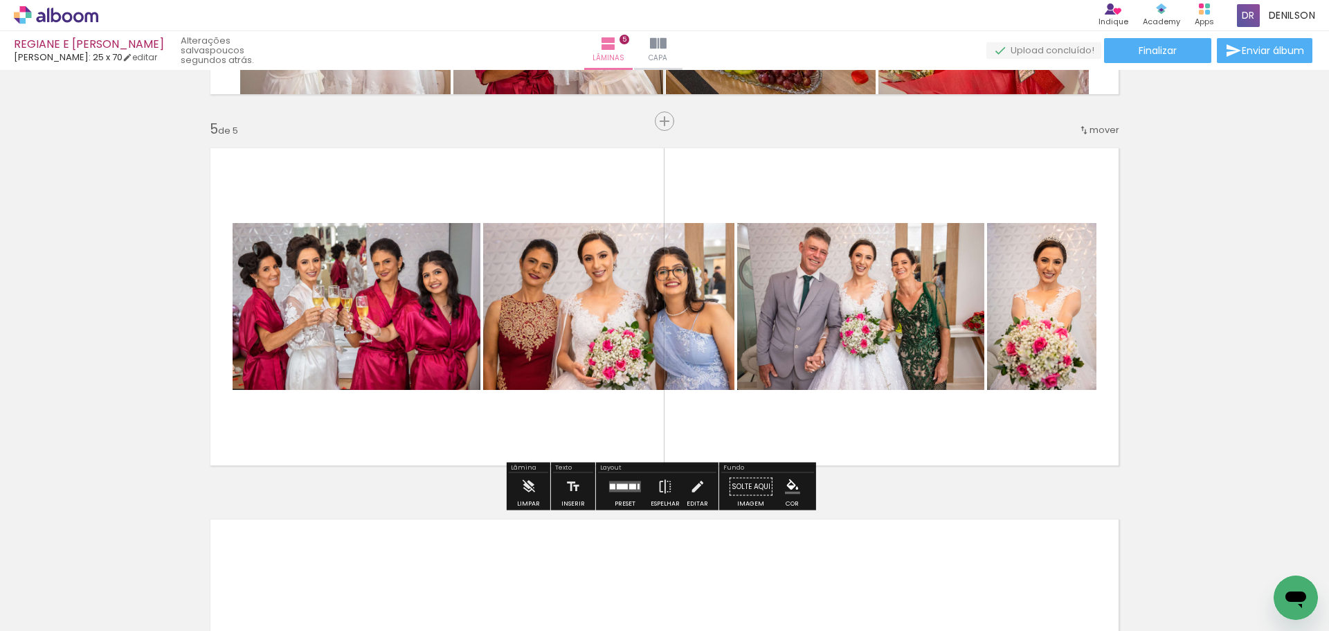
click at [624, 488] on div at bounding box center [622, 487] width 11 height 6
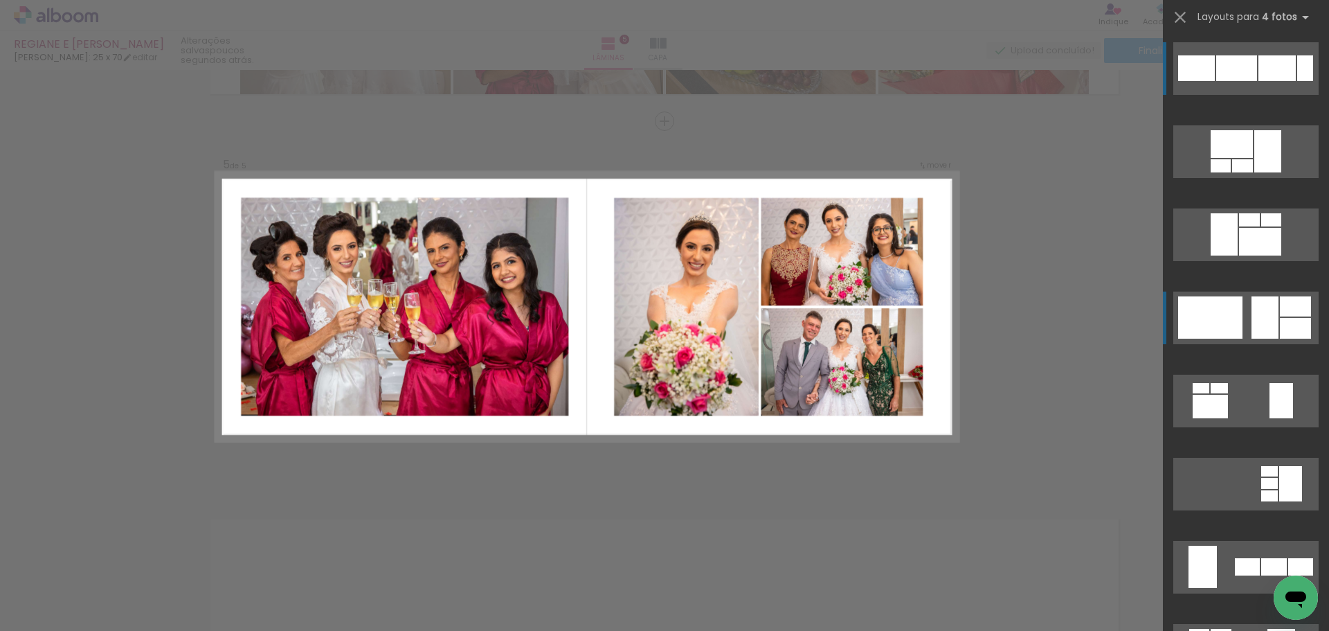
click at [1257, 327] on div at bounding box center [1265, 317] width 27 height 42
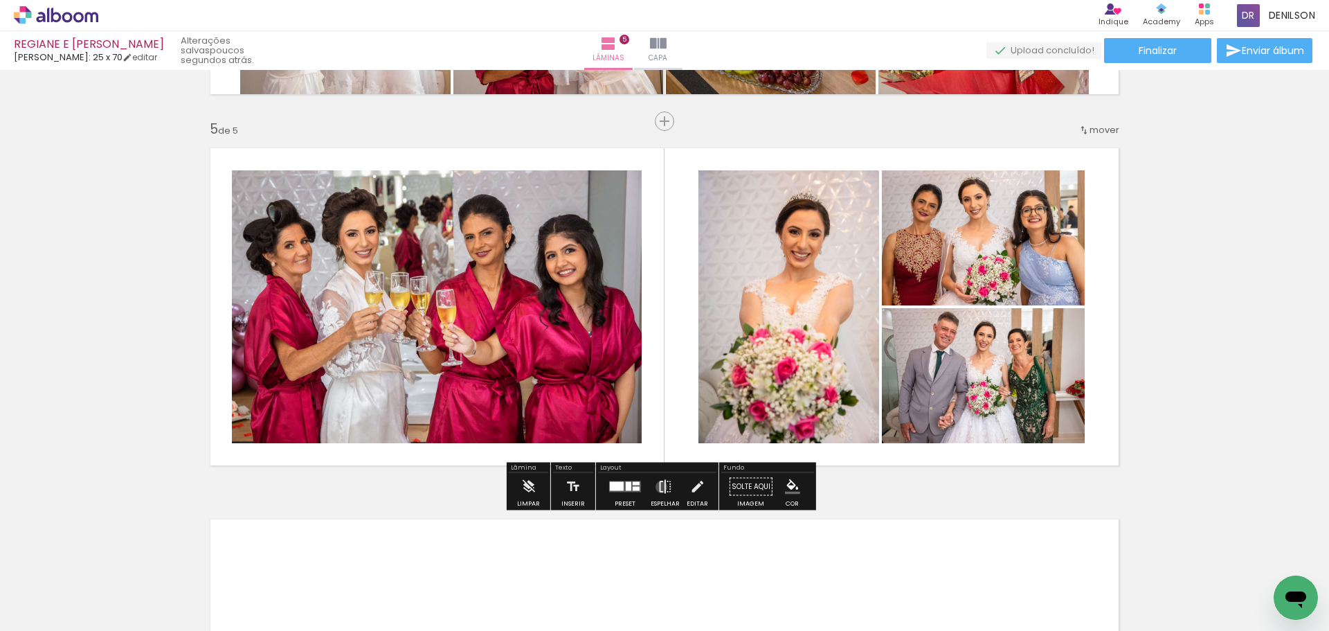
click at [659, 487] on iron-icon at bounding box center [665, 487] width 15 height 28
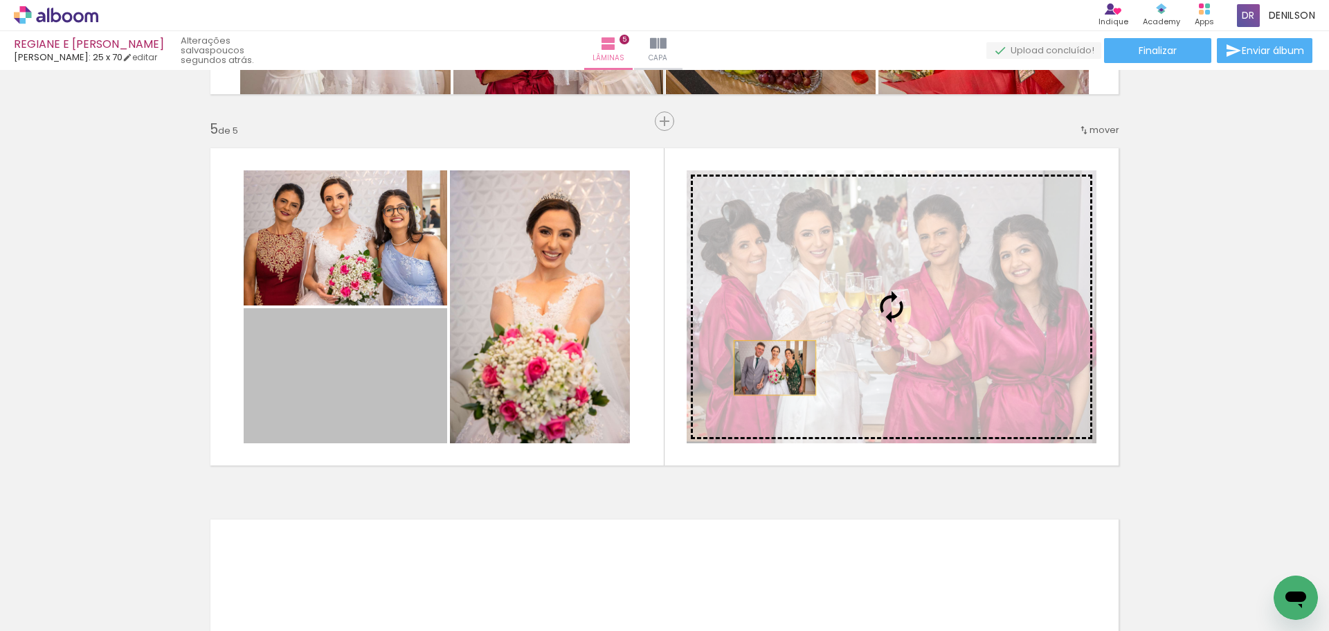
drag, startPoint x: 368, startPoint y: 383, endPoint x: 920, endPoint y: 364, distance: 552.0
click at [0, 0] on slot at bounding box center [0, 0] width 0 height 0
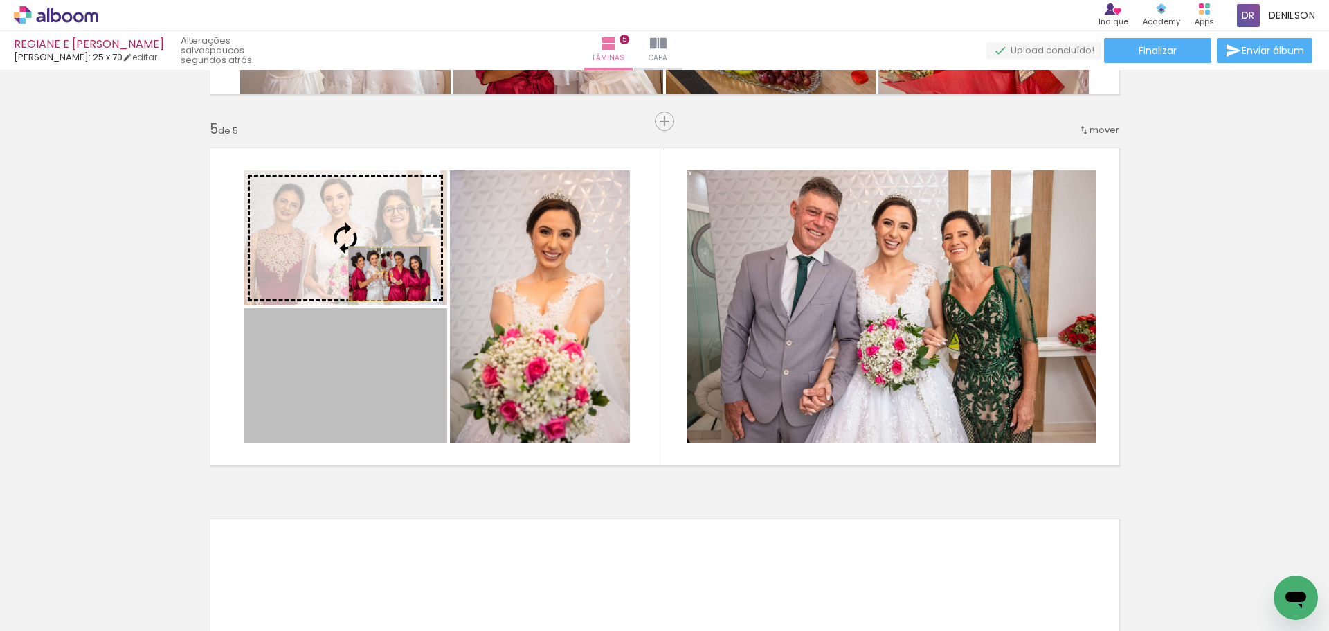
drag, startPoint x: 389, startPoint y: 299, endPoint x: 385, endPoint y: 258, distance: 41.1
click at [0, 0] on slot at bounding box center [0, 0] width 0 height 0
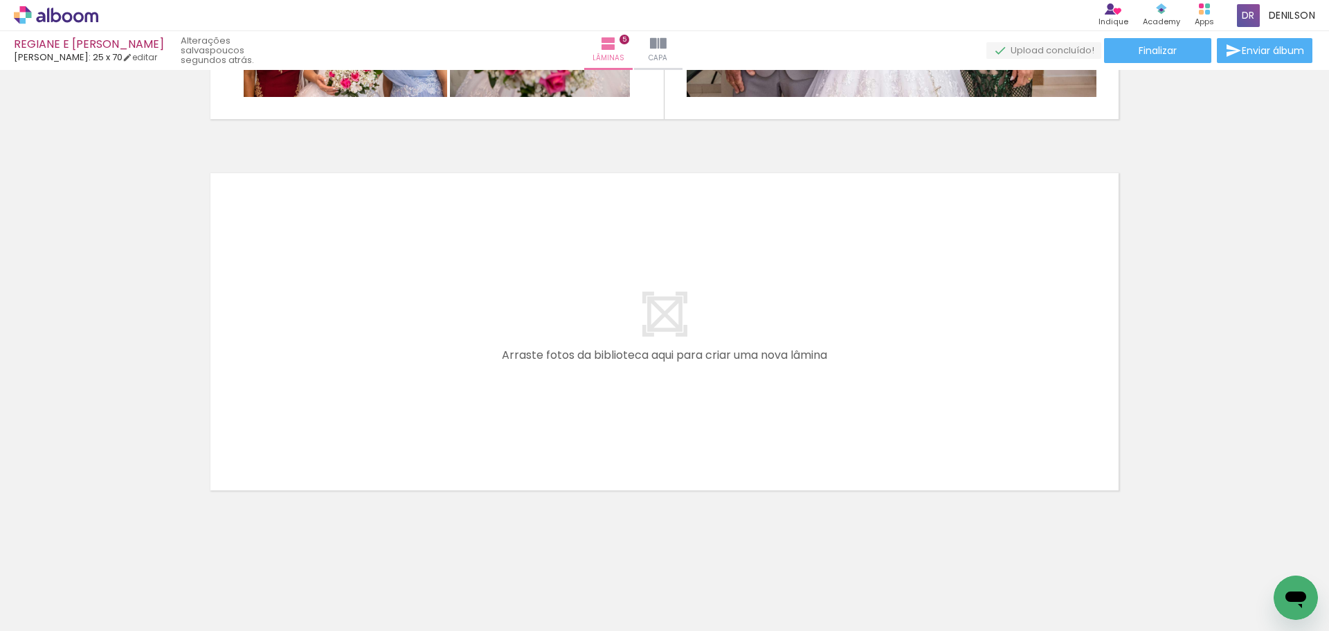
scroll to position [1806, 0]
